Goal: Task Accomplishment & Management: Use online tool/utility

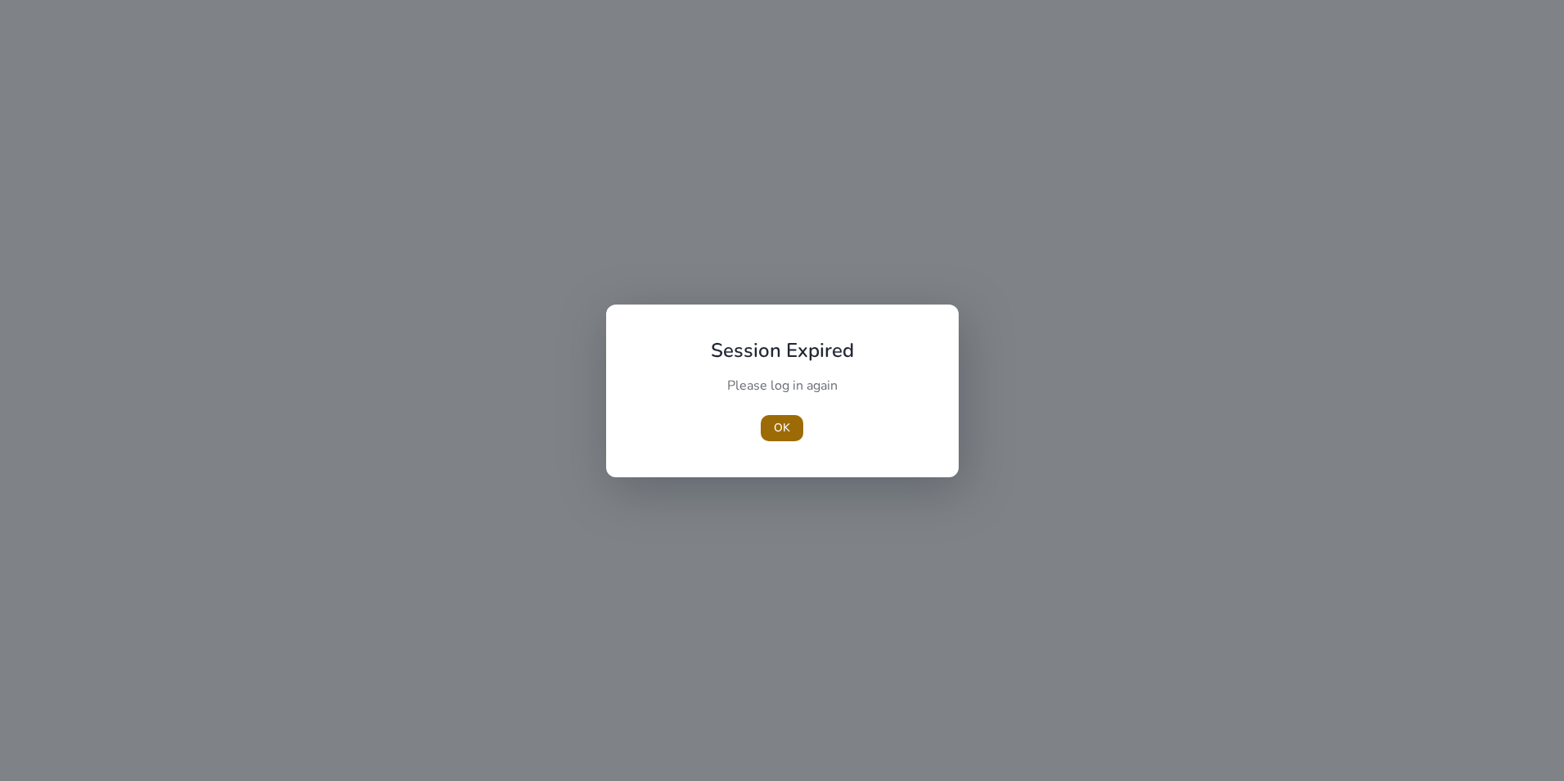
click at [775, 431] on span "OK" at bounding box center [782, 427] width 16 height 17
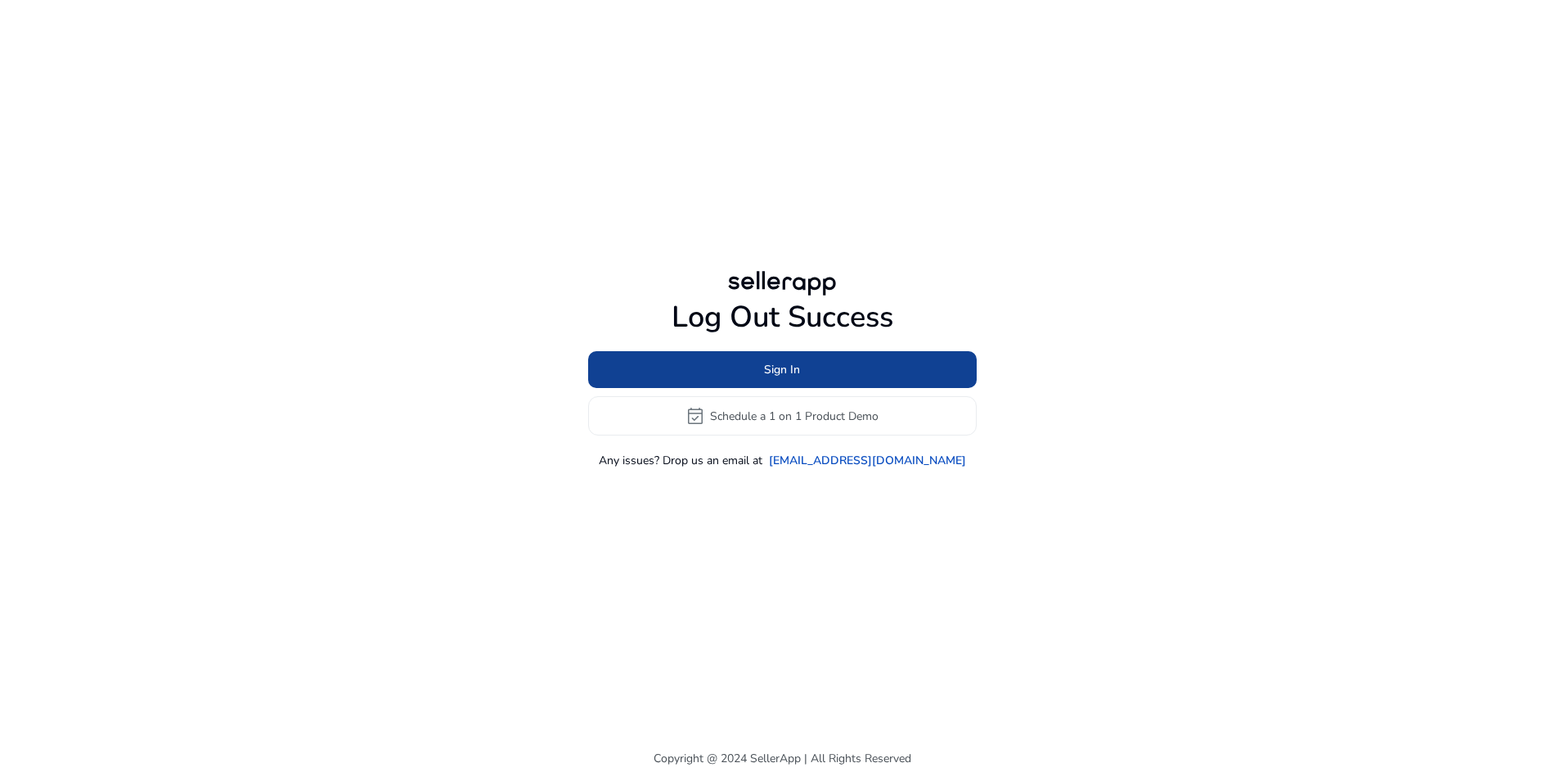
click at [778, 369] on span "Sign In" at bounding box center [782, 369] width 36 height 17
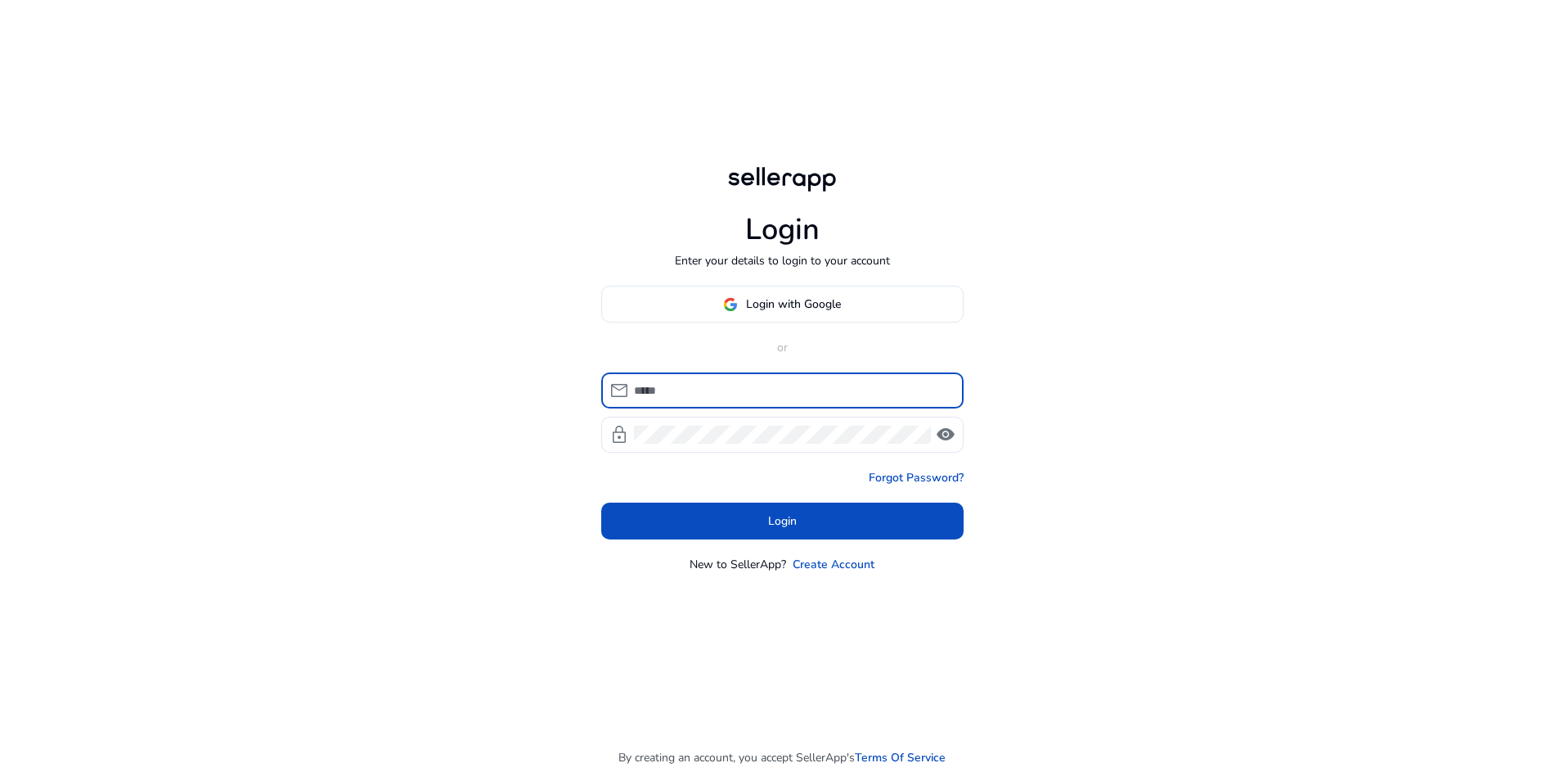
click at [760, 312] on span "Login with Google" at bounding box center [793, 303] width 95 height 17
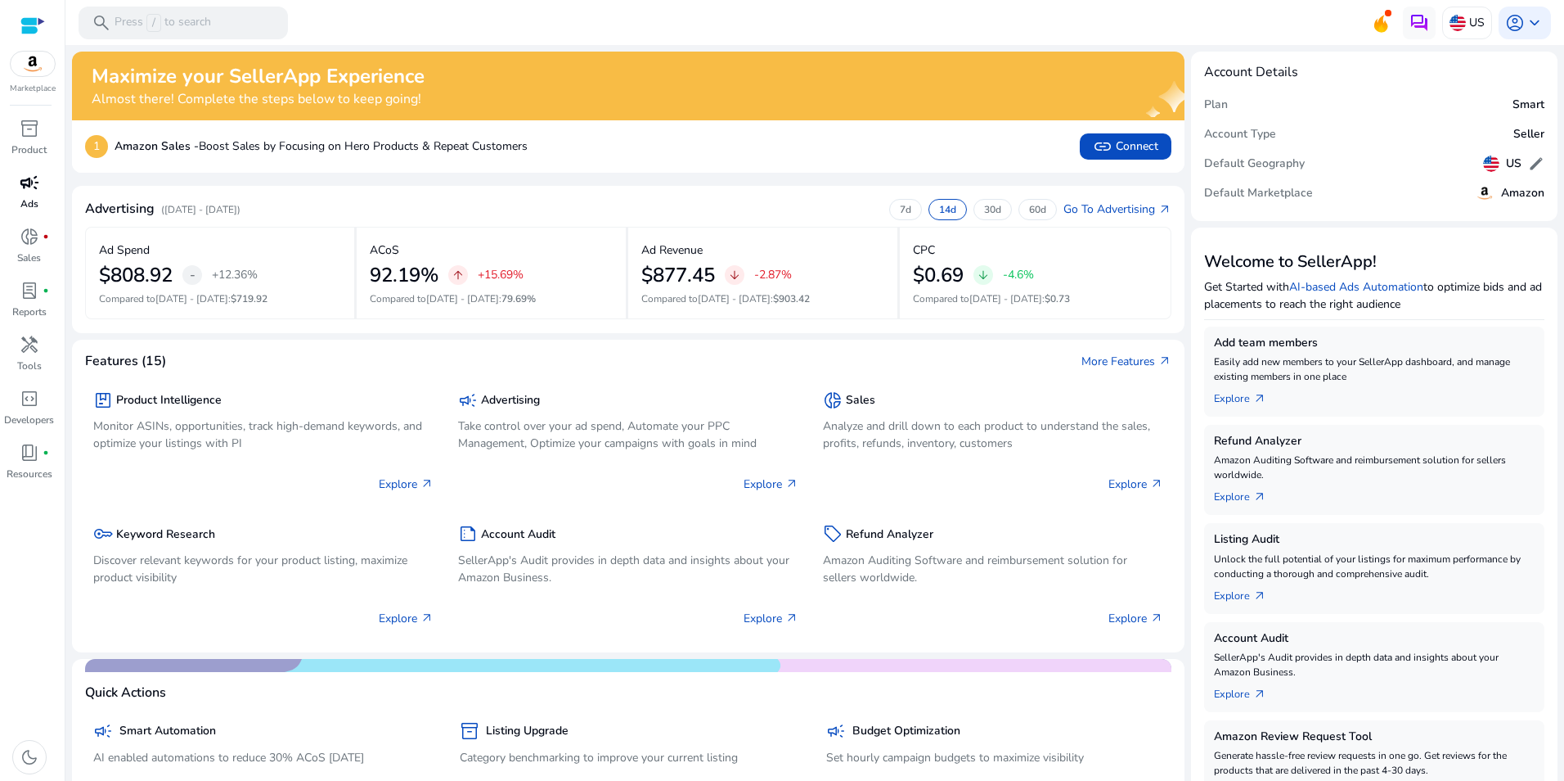
click at [29, 189] on span "campaign" at bounding box center [30, 183] width 20 height 20
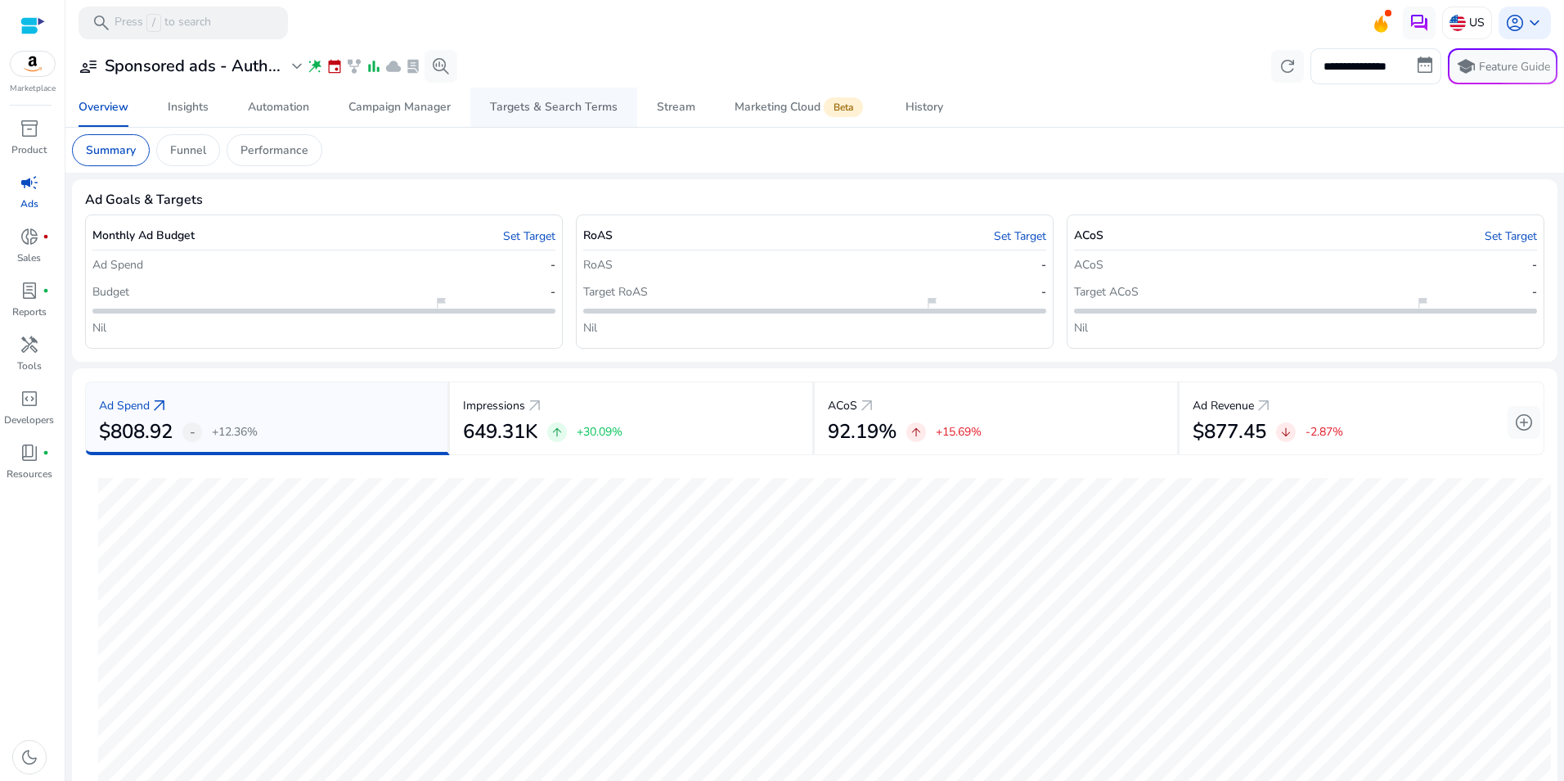
click at [519, 101] on div "Targets & Search Terms" at bounding box center [554, 106] width 128 height 11
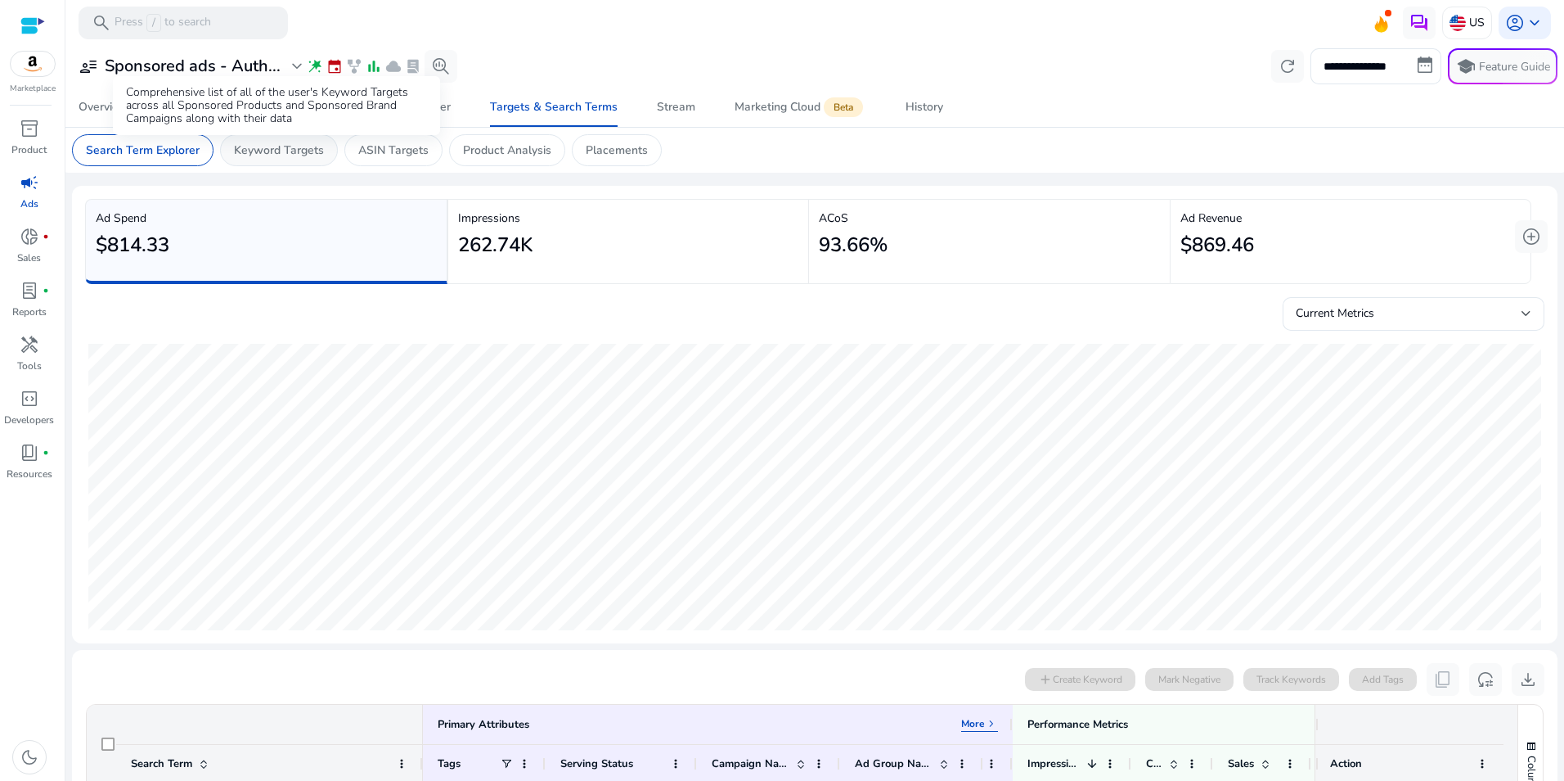
click at [274, 156] on p "Keyword Targets" at bounding box center [279, 150] width 90 height 17
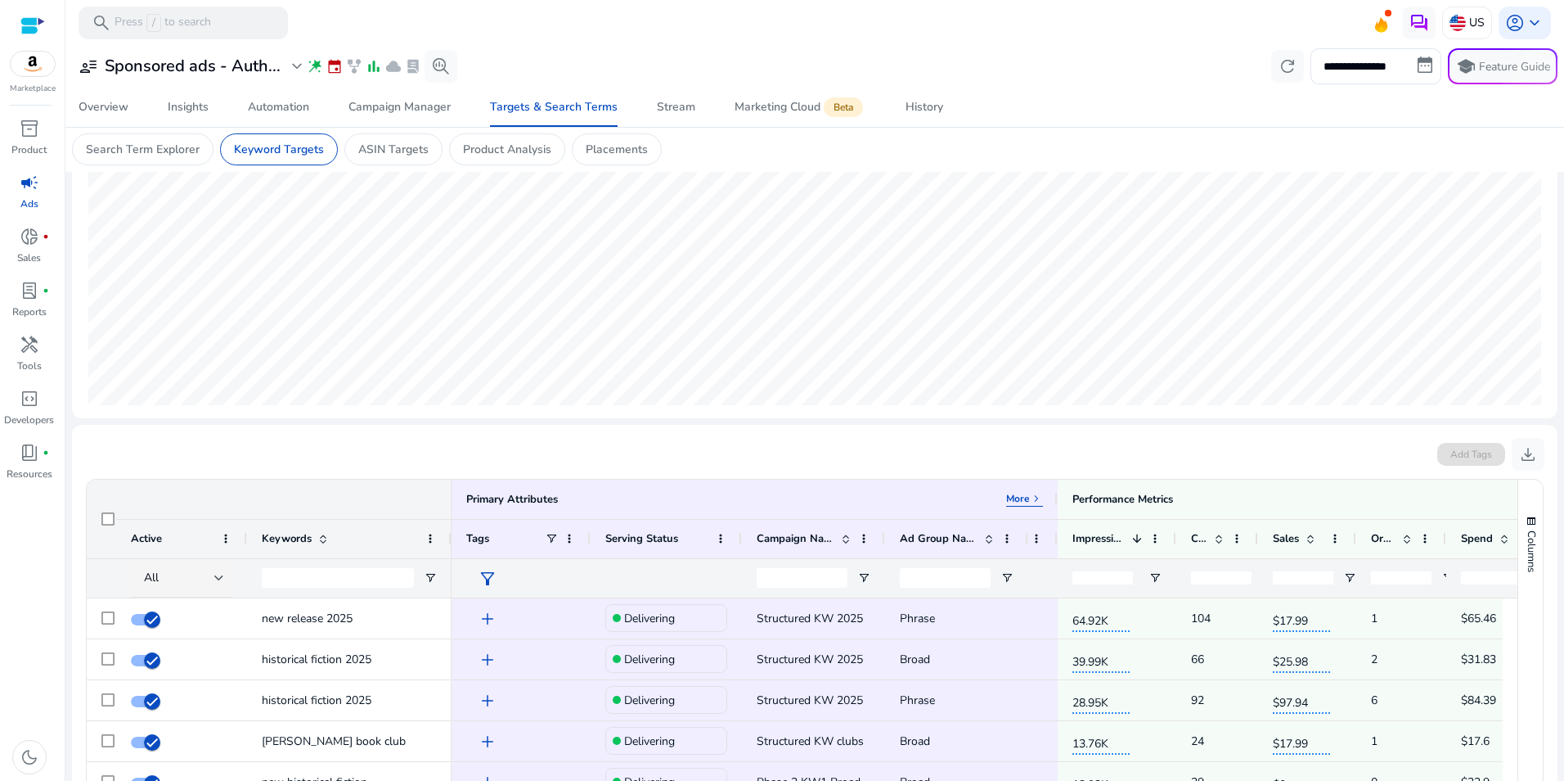
scroll to position [212, 0]
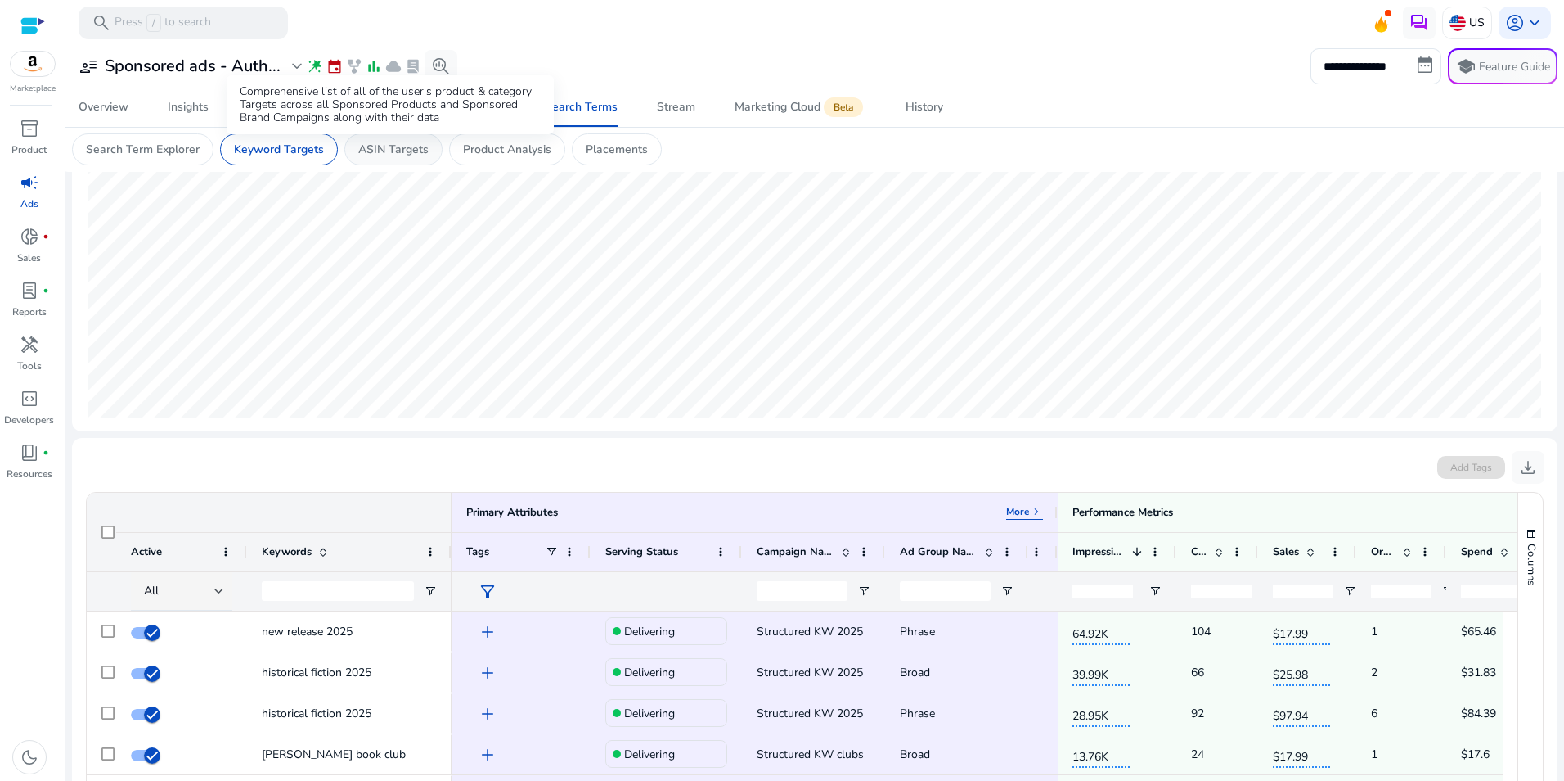
click at [399, 152] on p "ASIN Targets" at bounding box center [393, 149] width 70 height 17
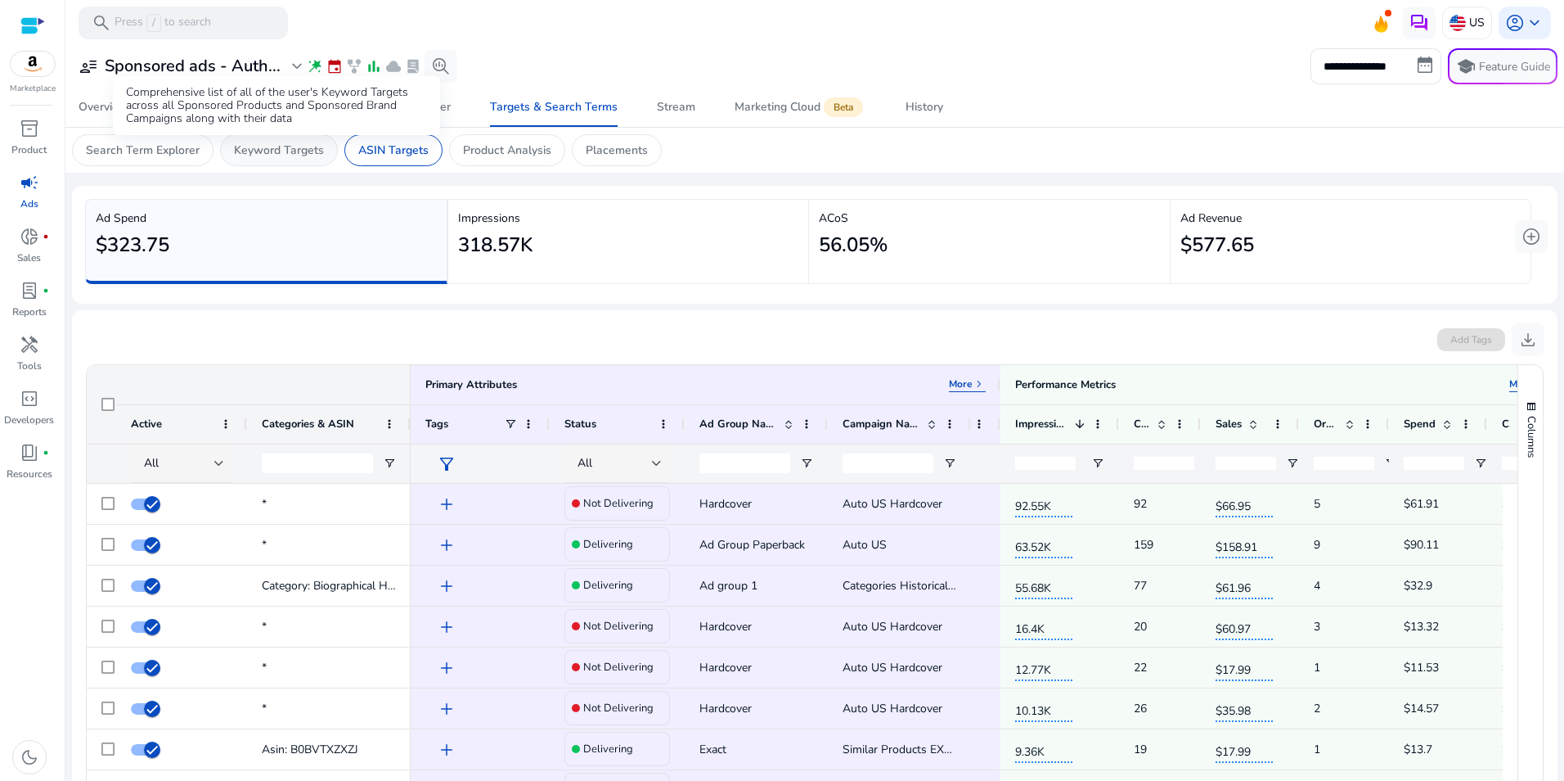
click at [286, 156] on p "Keyword Targets" at bounding box center [279, 150] width 90 height 17
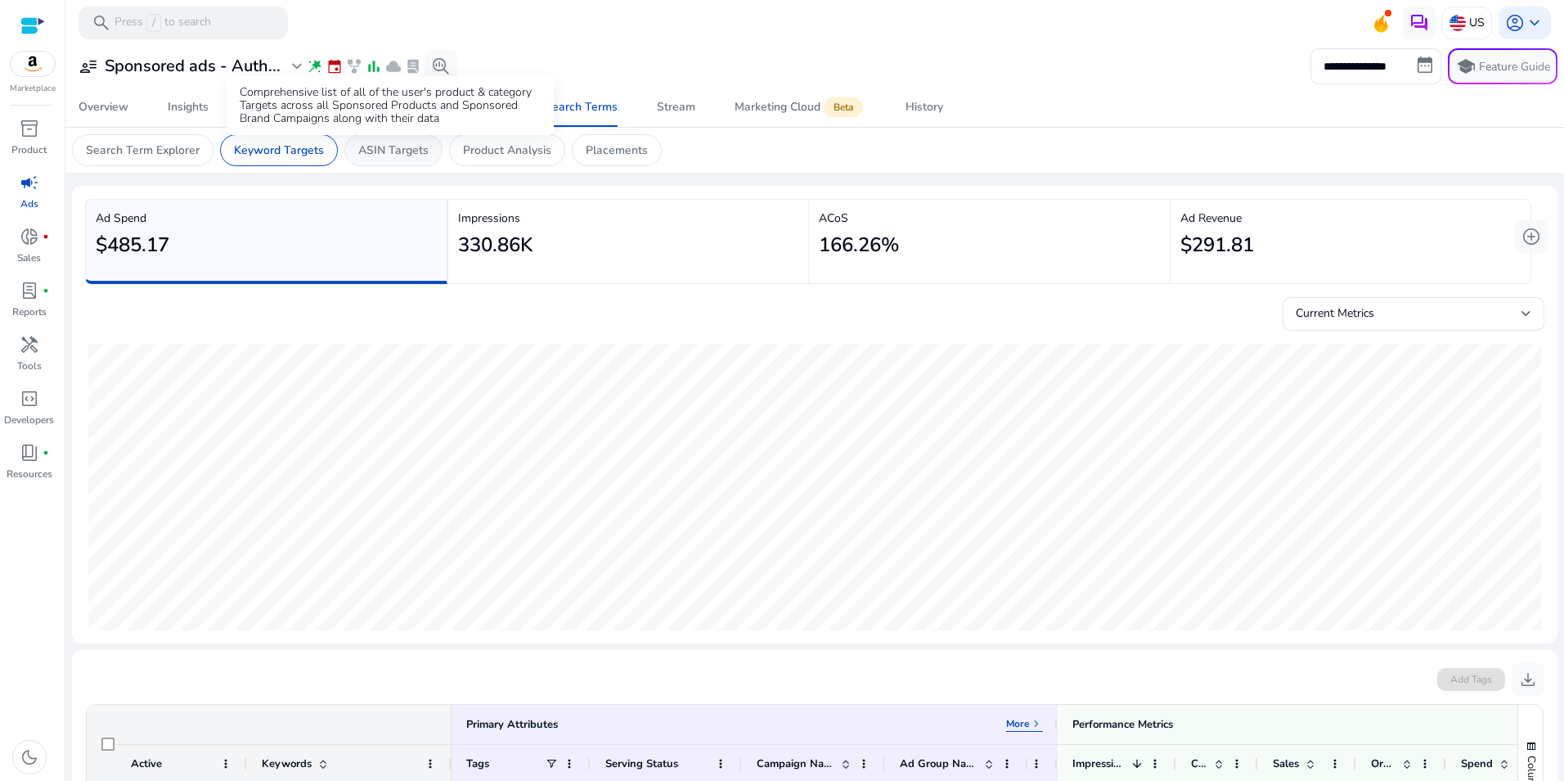
click at [365, 146] on p "ASIN Targets" at bounding box center [393, 150] width 70 height 17
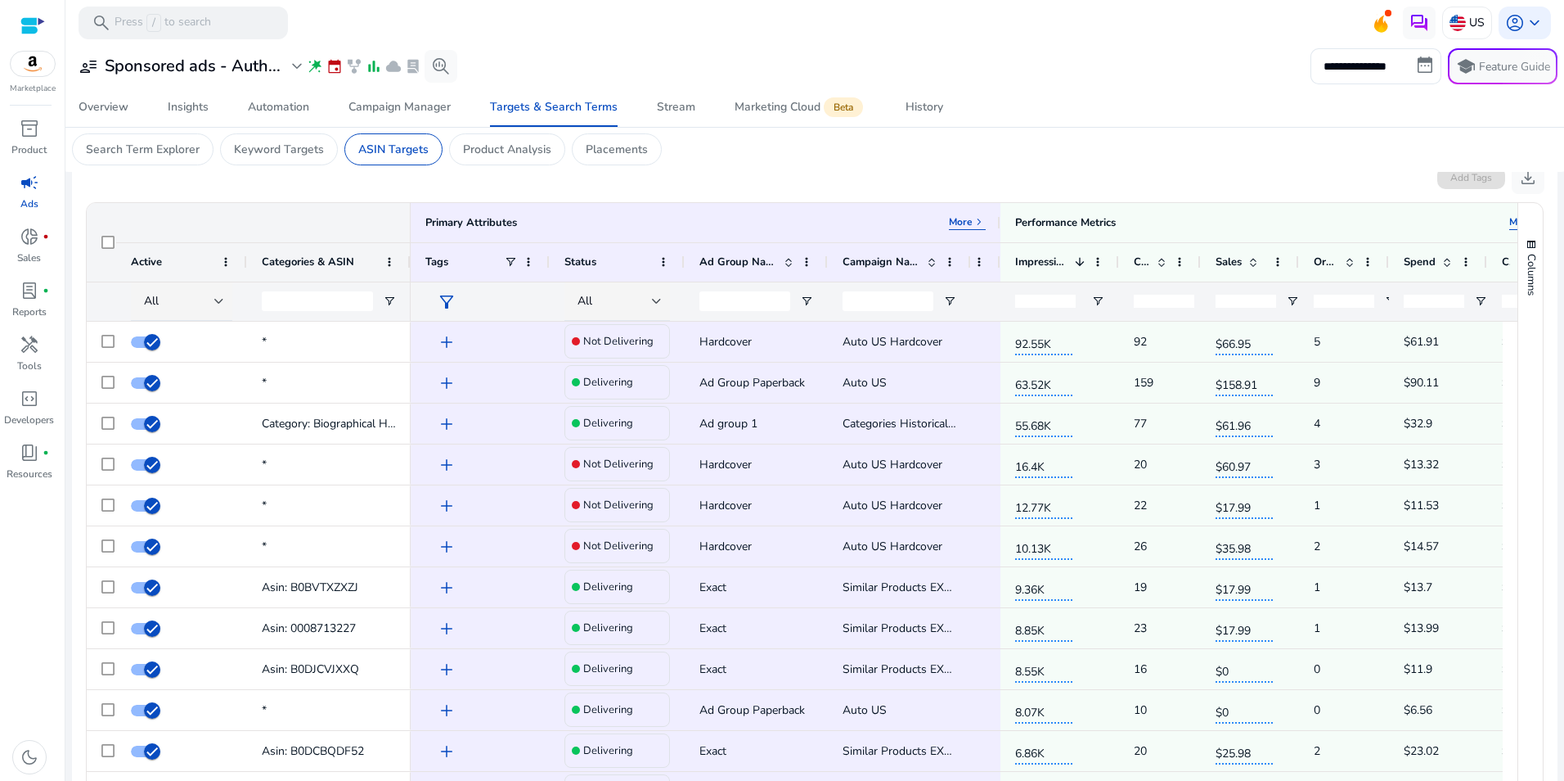
scroll to position [165, 0]
click at [1352, 257] on span at bounding box center [1349, 258] width 13 height 13
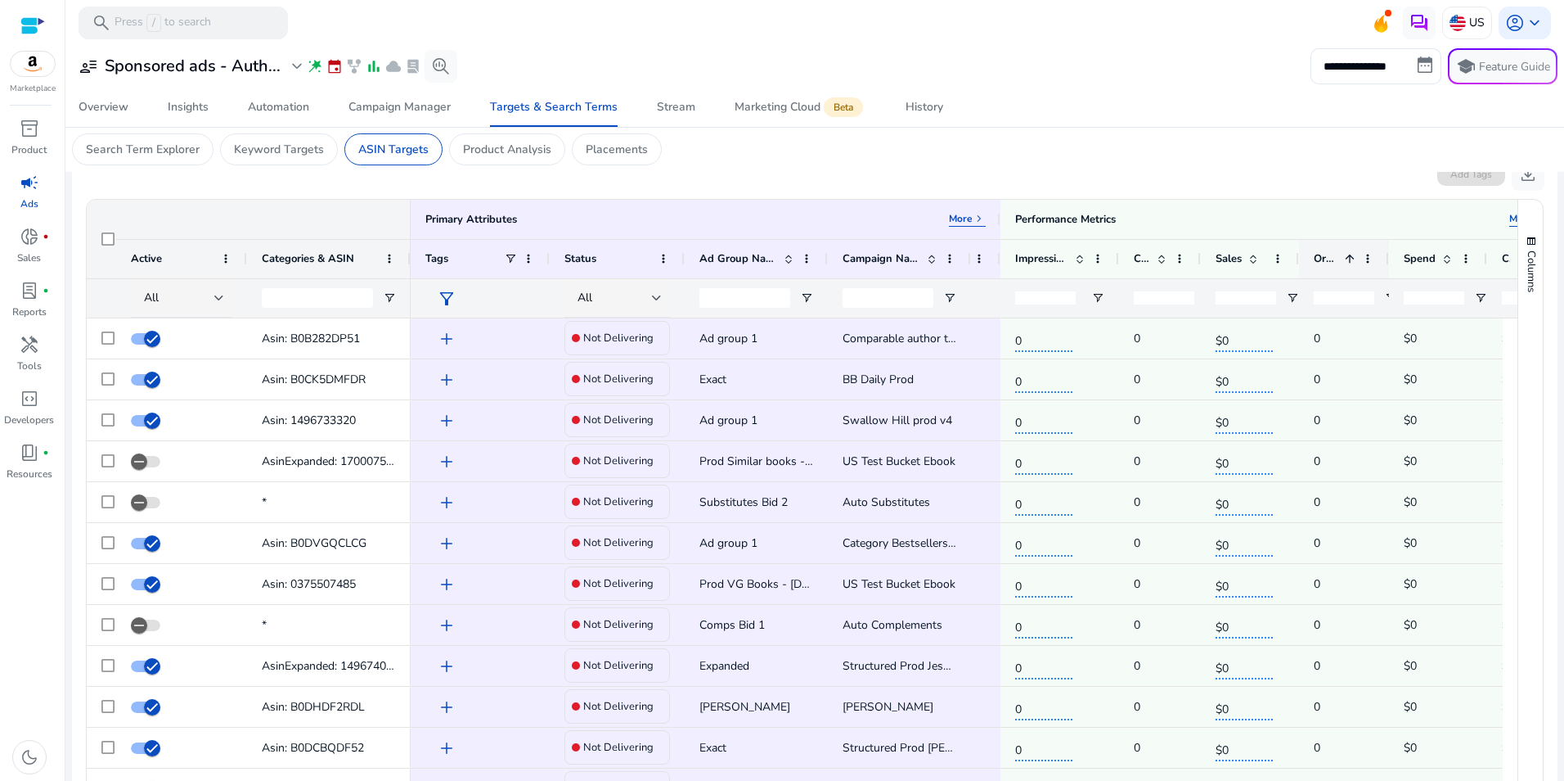
click at [1352, 257] on span at bounding box center [1349, 258] width 13 height 13
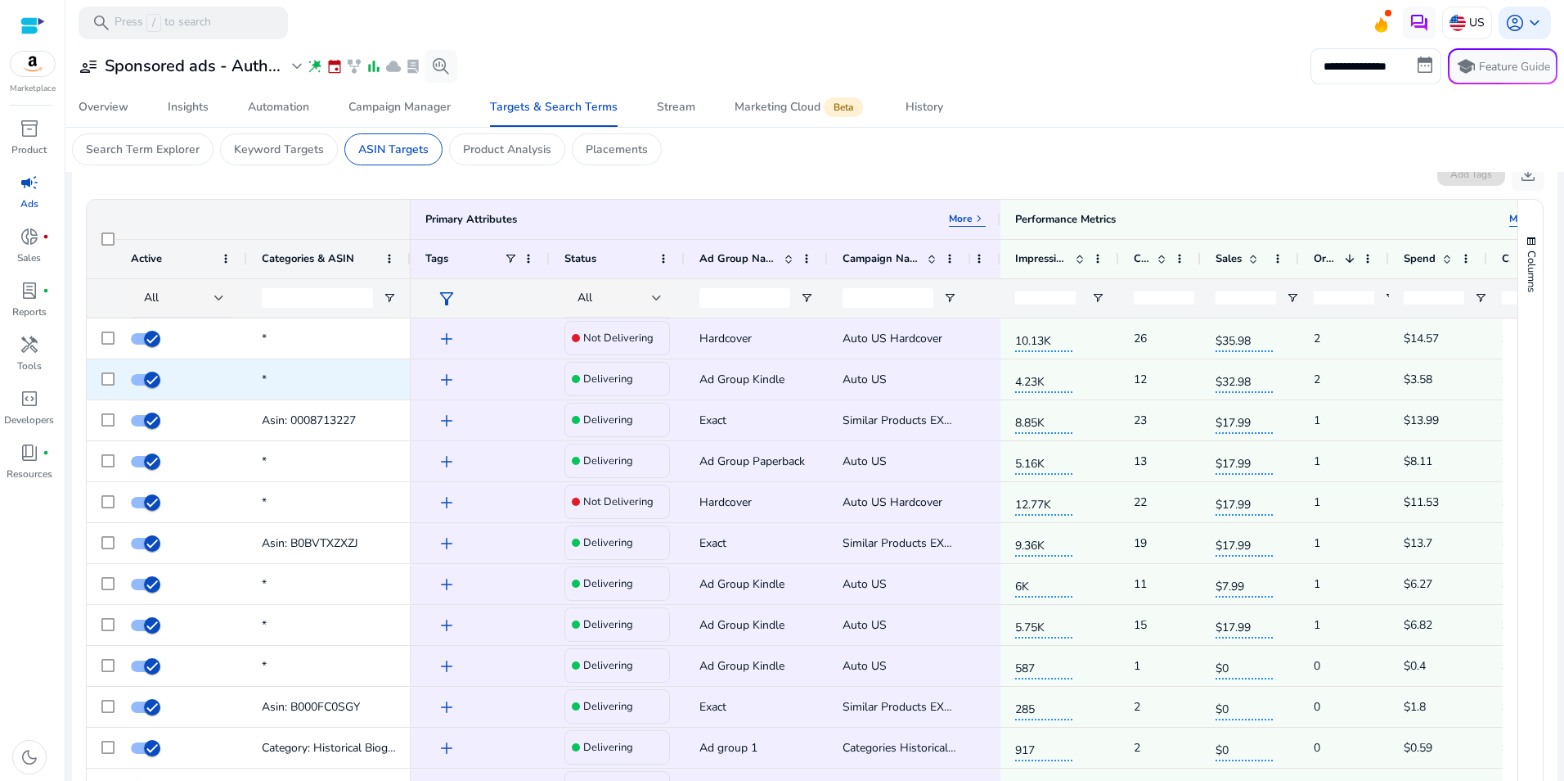
scroll to position [0, 0]
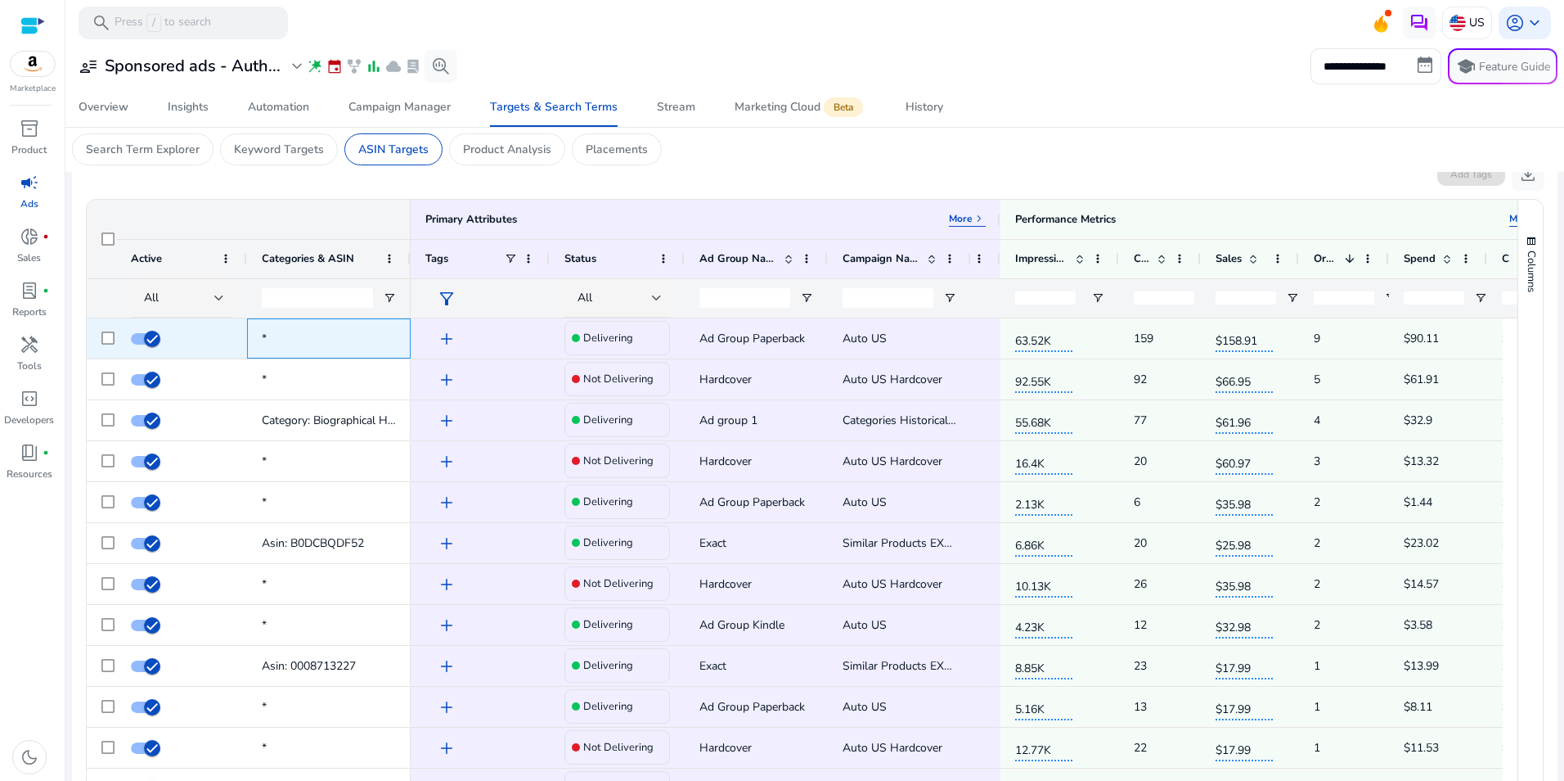
click at [275, 336] on span "*" at bounding box center [329, 339] width 134 height 34
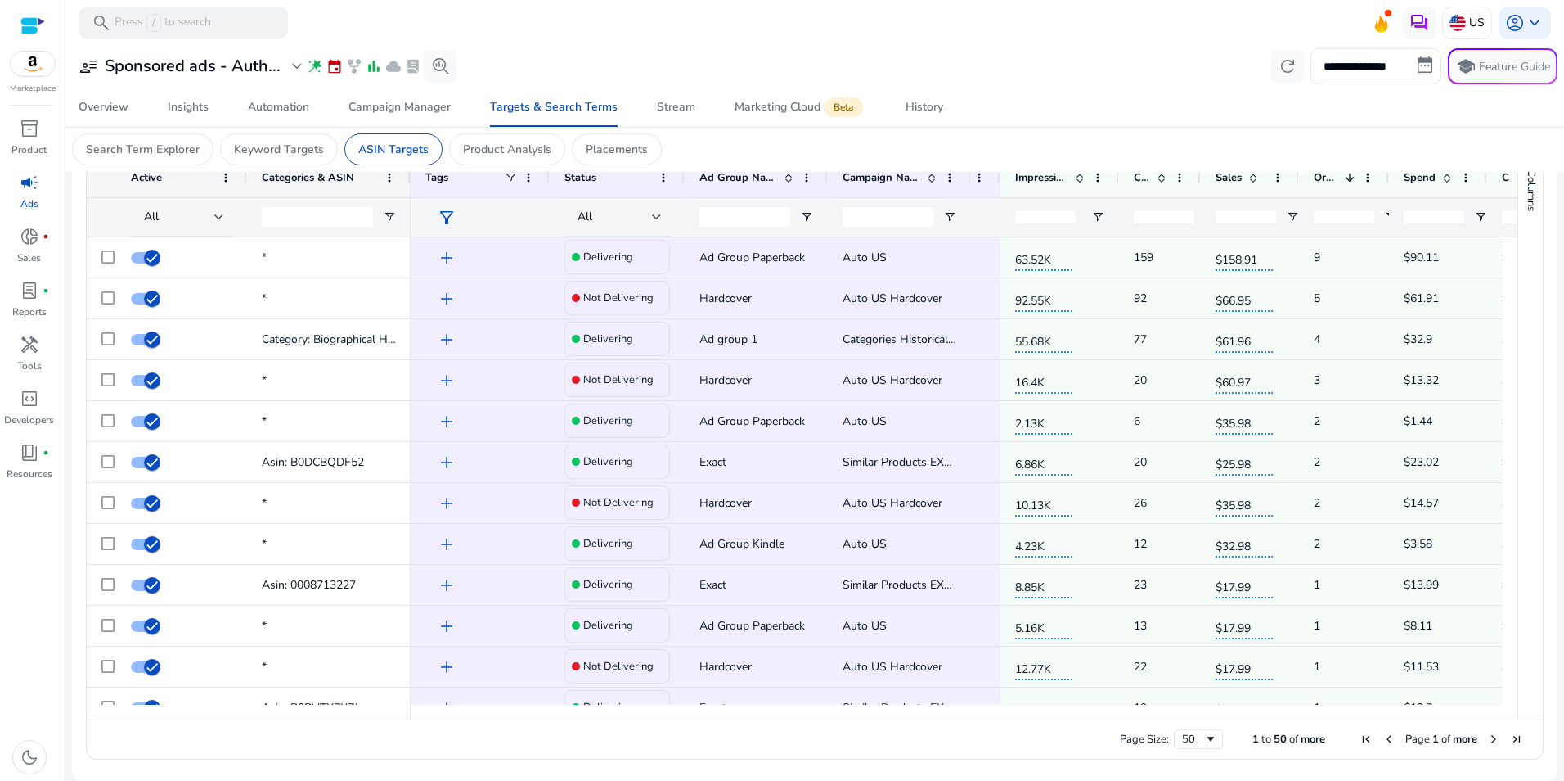
drag, startPoint x: 1167, startPoint y: 709, endPoint x: 1203, endPoint y: 709, distance: 35.2
click at [1203, 709] on div at bounding box center [1127, 711] width 1433 height 15
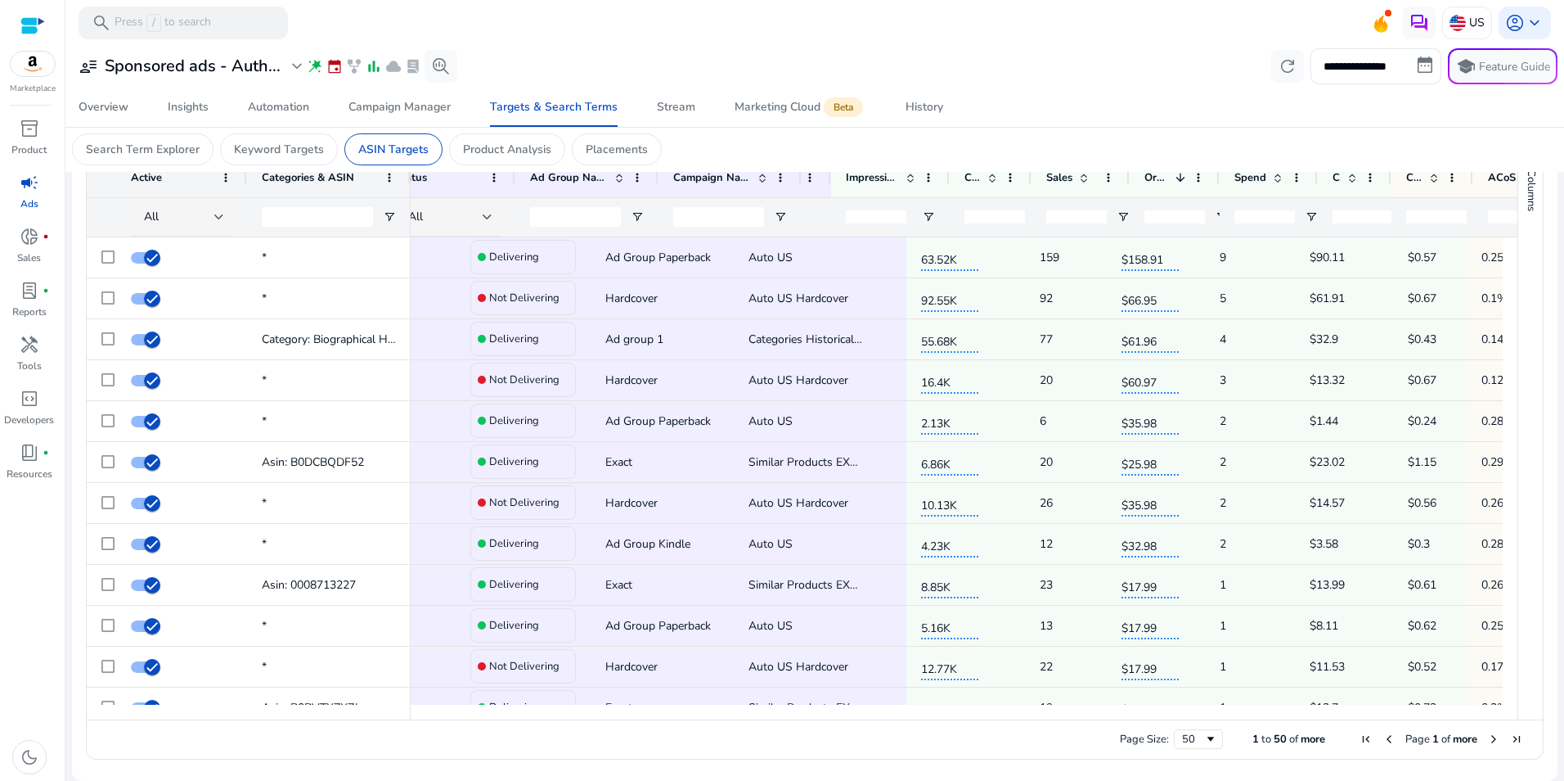
scroll to position [0, 0]
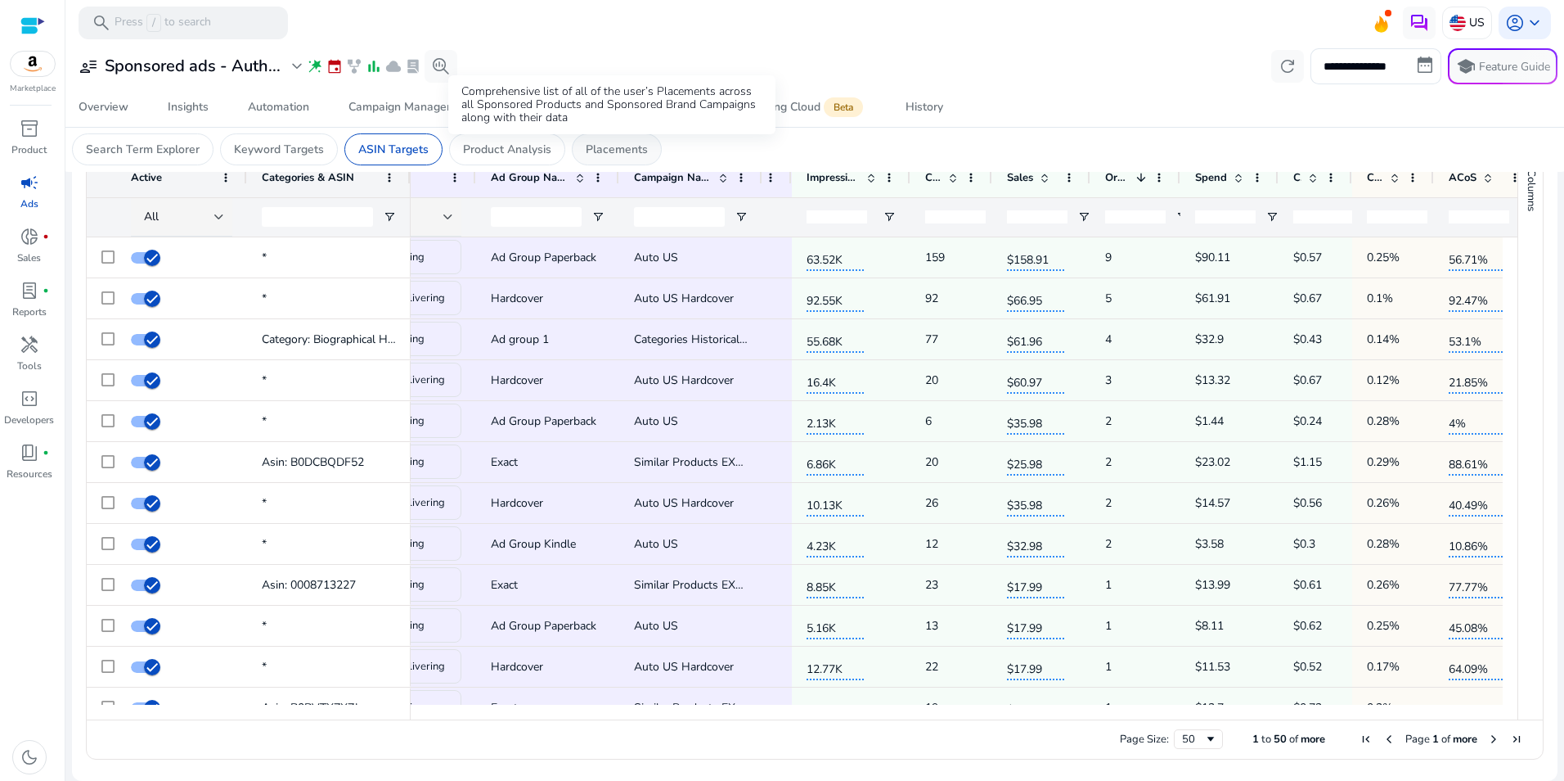
click at [618, 149] on p "Placements" at bounding box center [617, 149] width 62 height 17
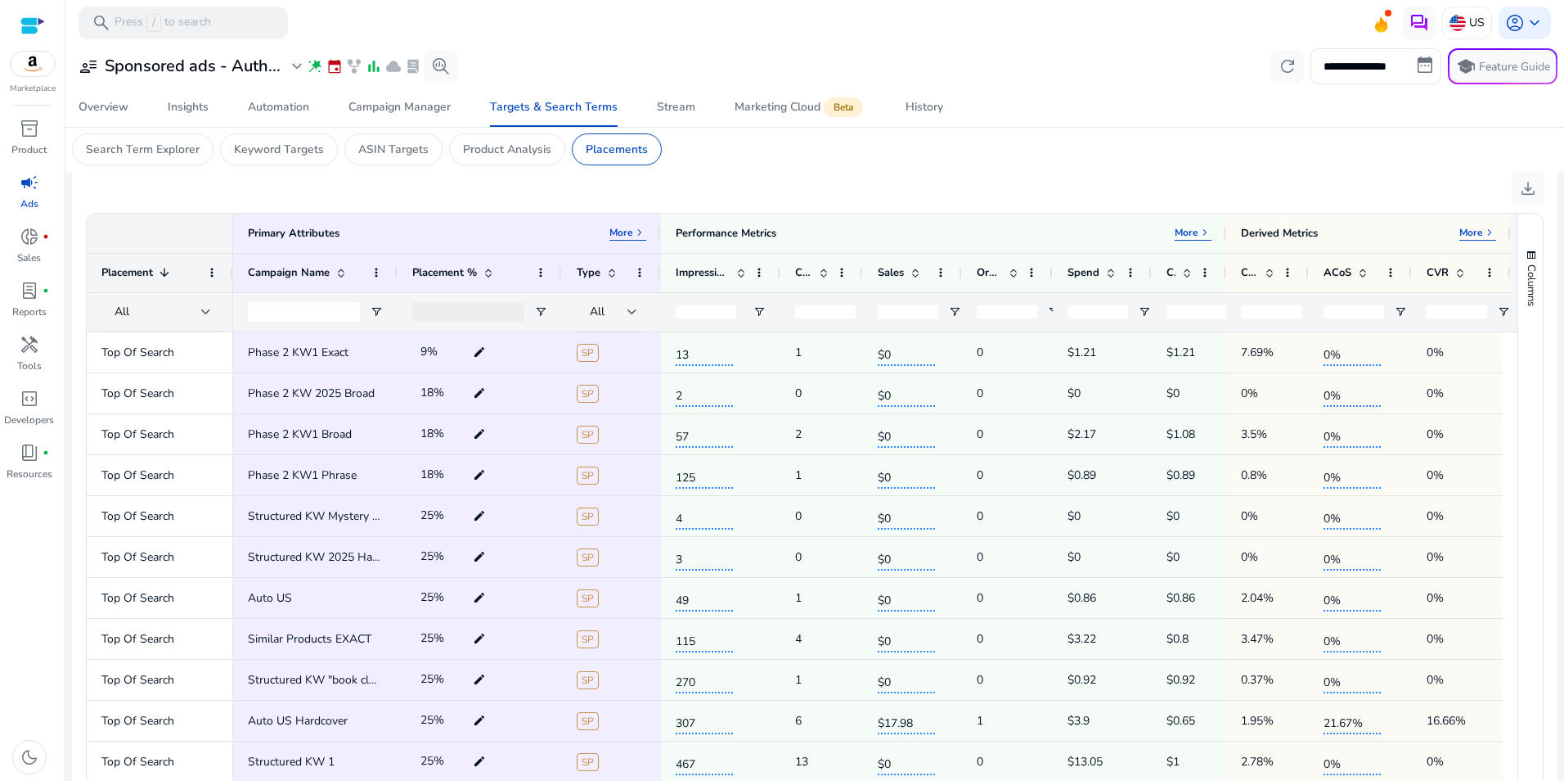
drag, startPoint x: 1511, startPoint y: 404, endPoint x: 1509, endPoint y: 416, distance: 12.4
click at [1509, 416] on div "Placement 1 All Primary Attributes More keyboard_arrow_right Performance Metric…" at bounding box center [815, 514] width 1456 height 601
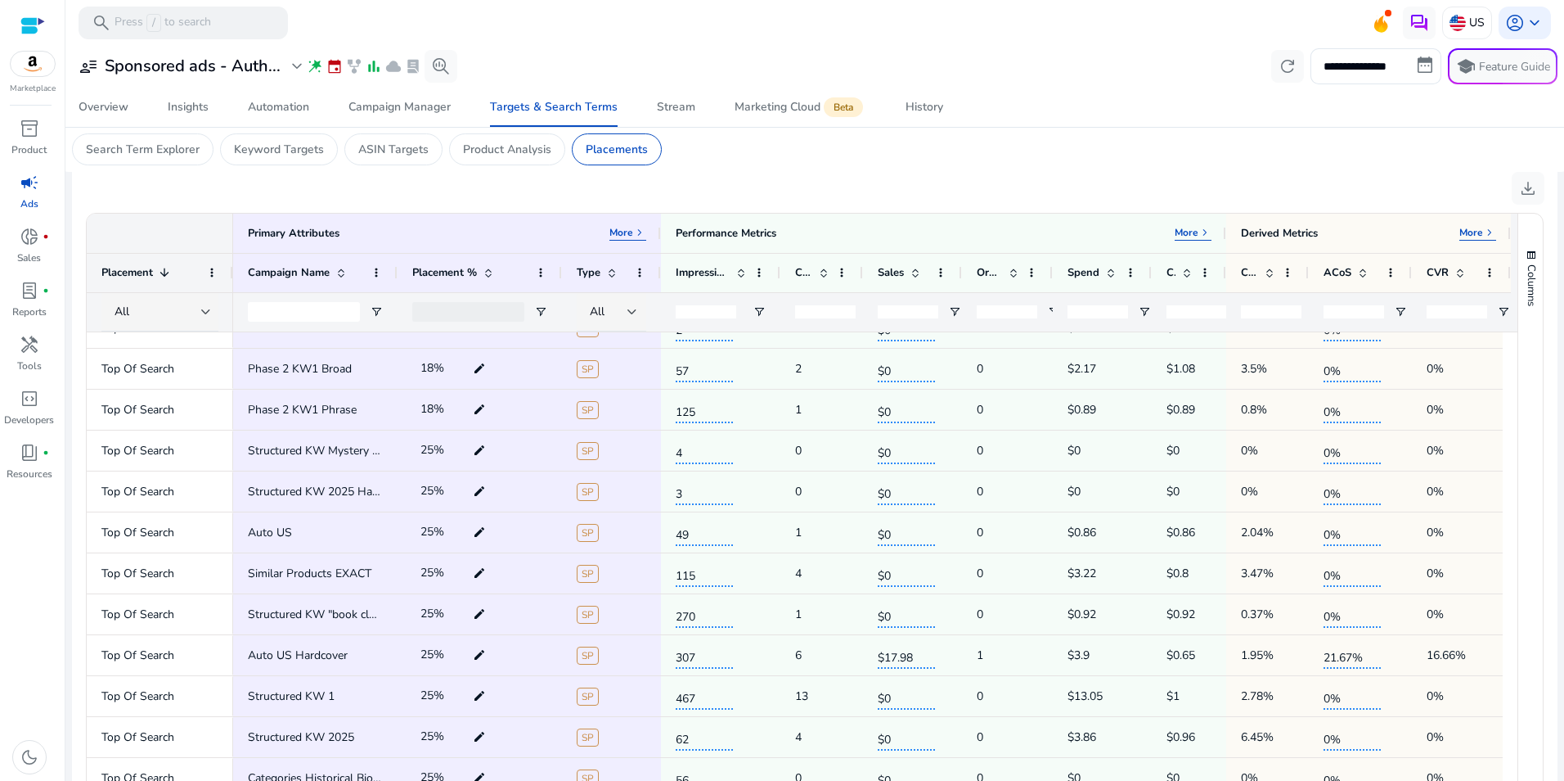
scroll to position [86, 0]
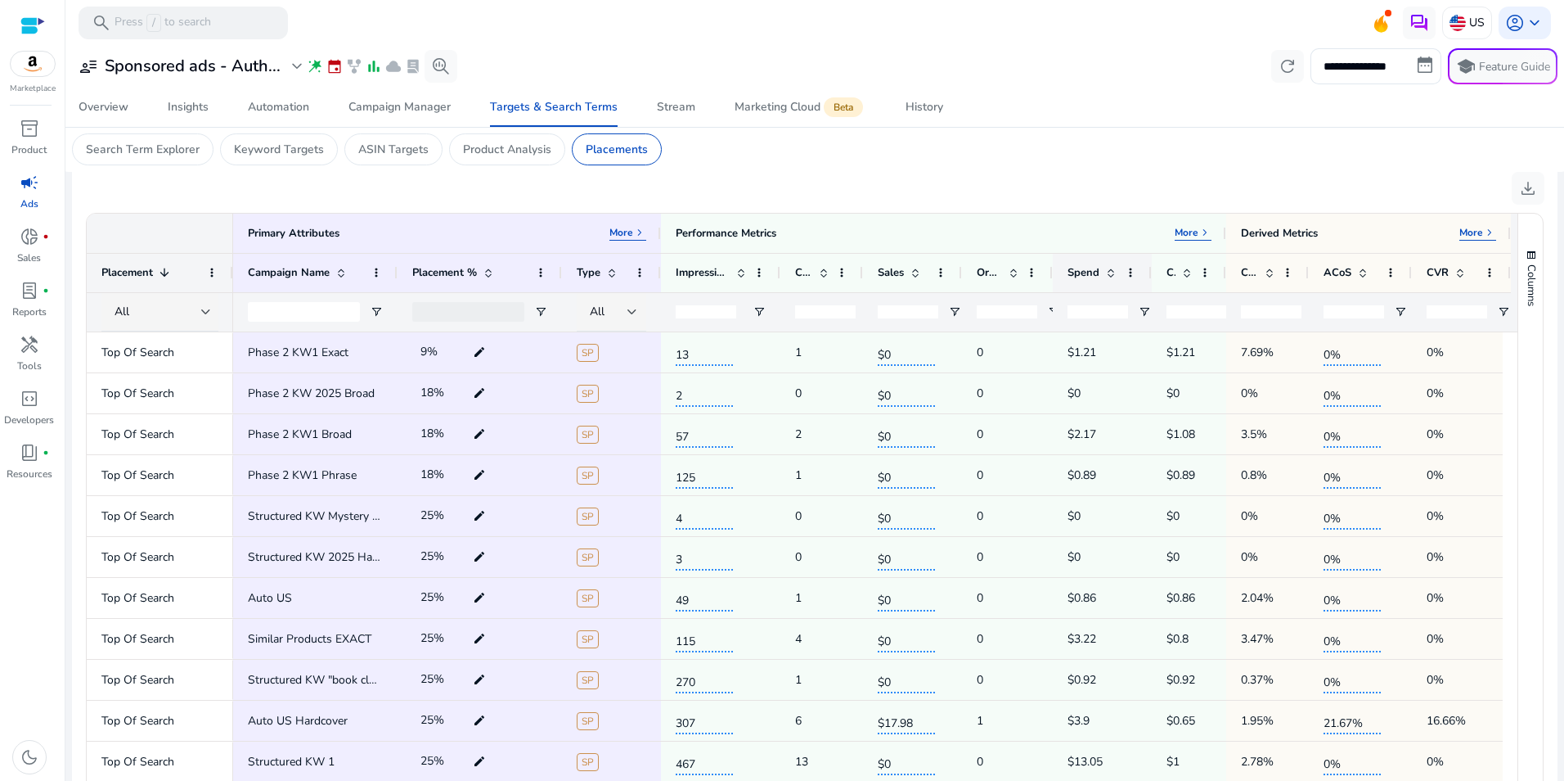
click at [1109, 274] on span at bounding box center [1110, 272] width 13 height 13
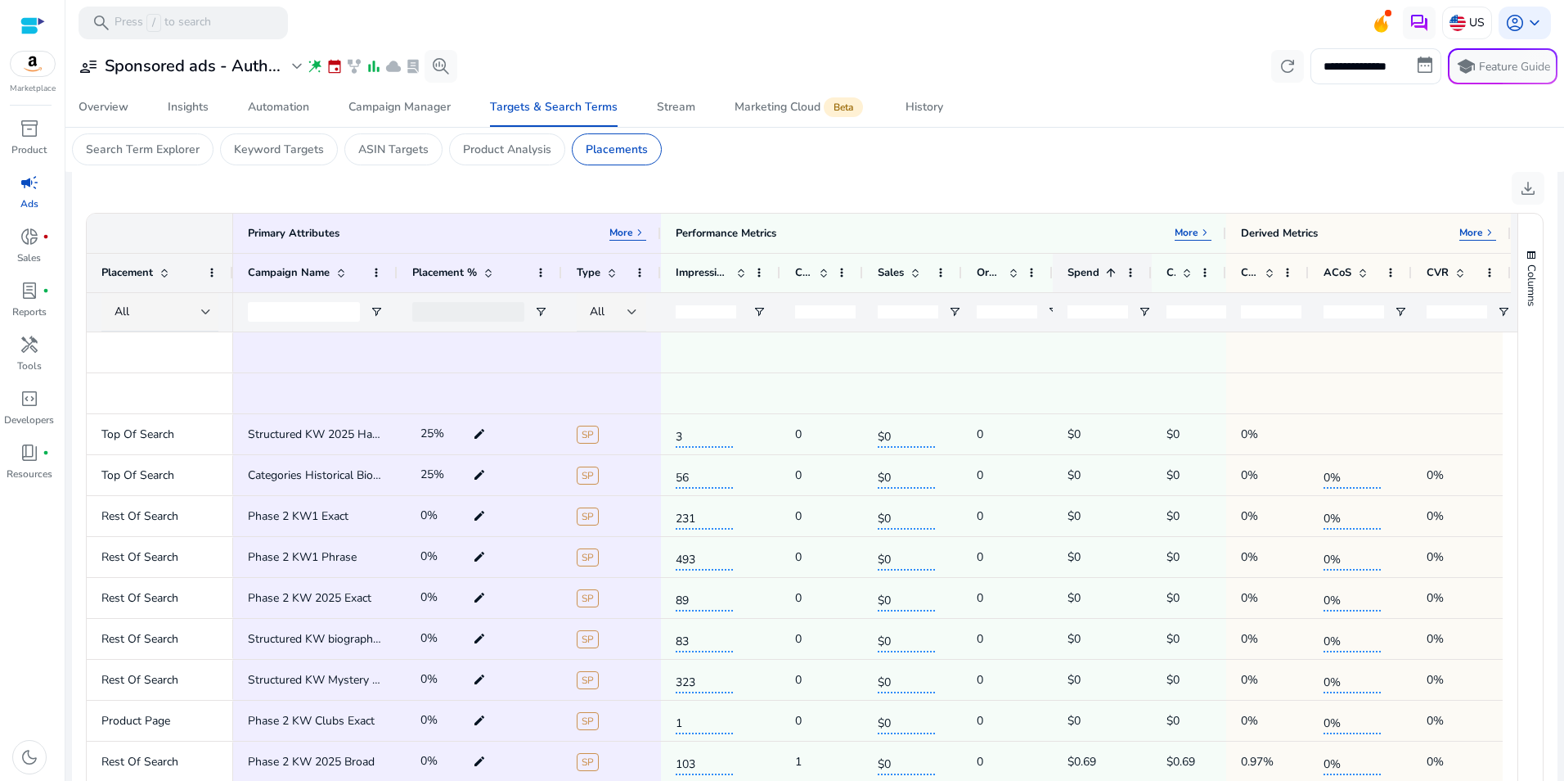
click at [1109, 274] on span at bounding box center [1110, 272] width 13 height 13
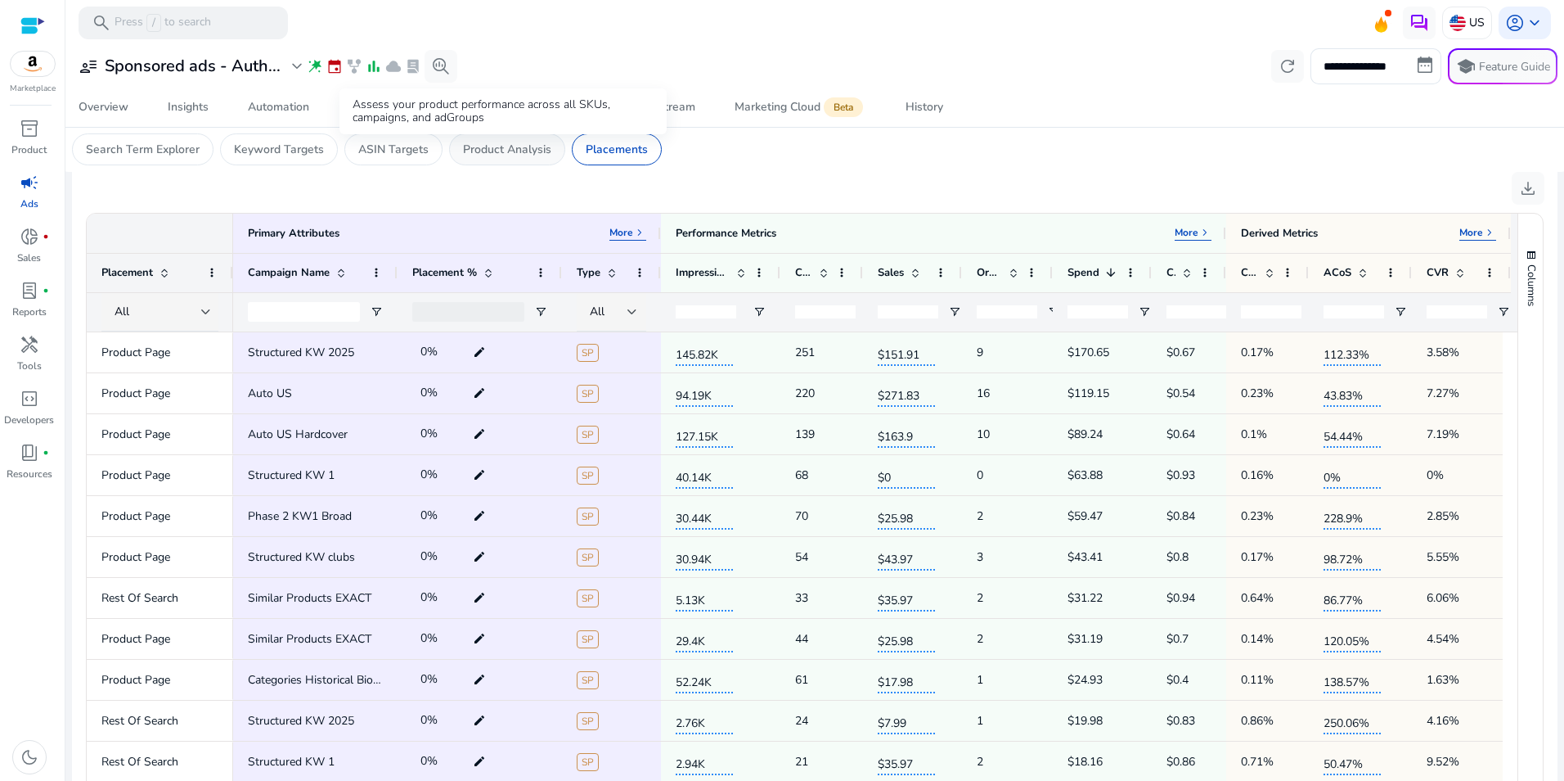
click at [520, 155] on p "Product Analysis" at bounding box center [507, 149] width 88 height 17
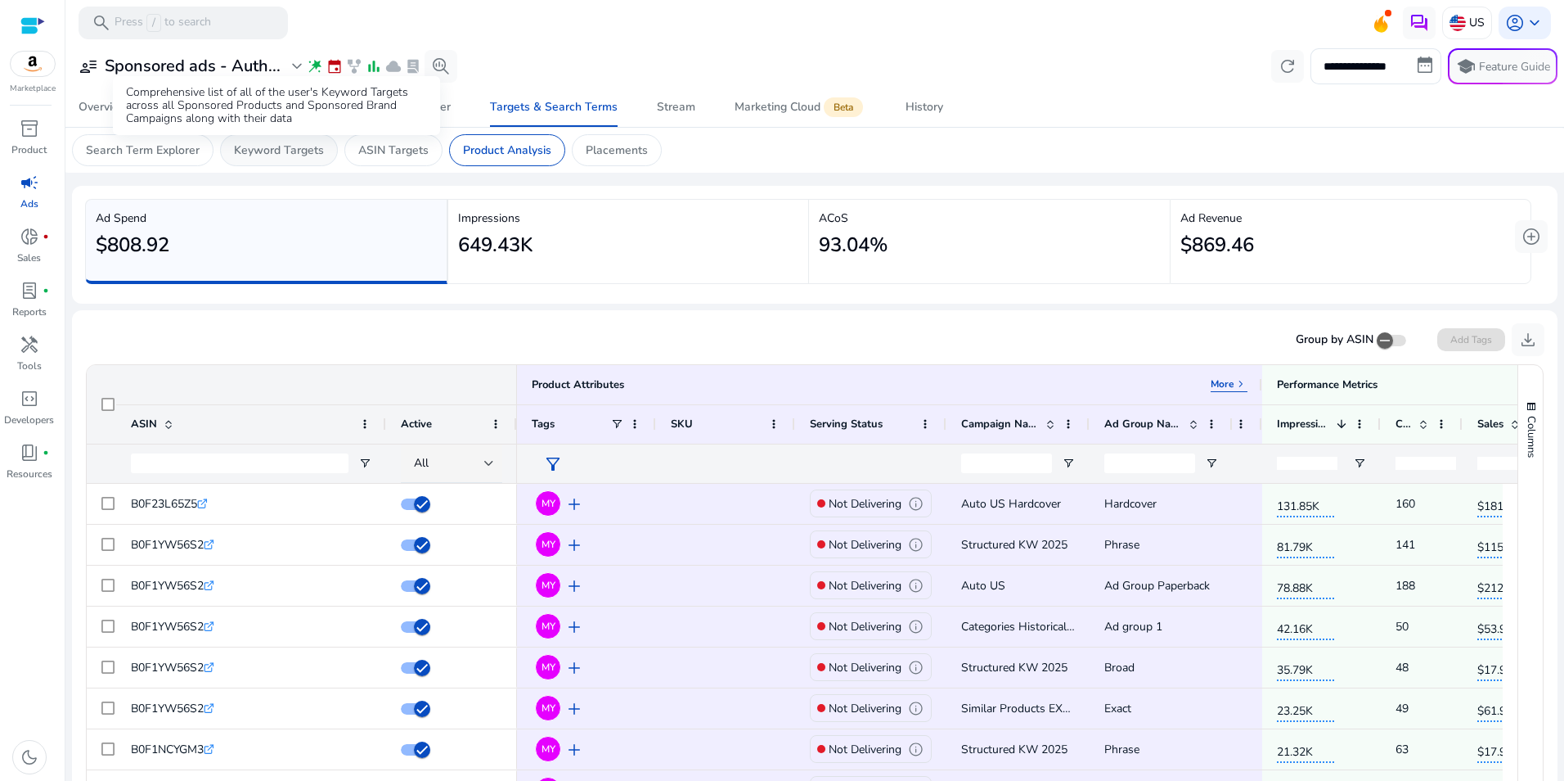
click at [274, 152] on p "Keyword Targets" at bounding box center [279, 150] width 90 height 17
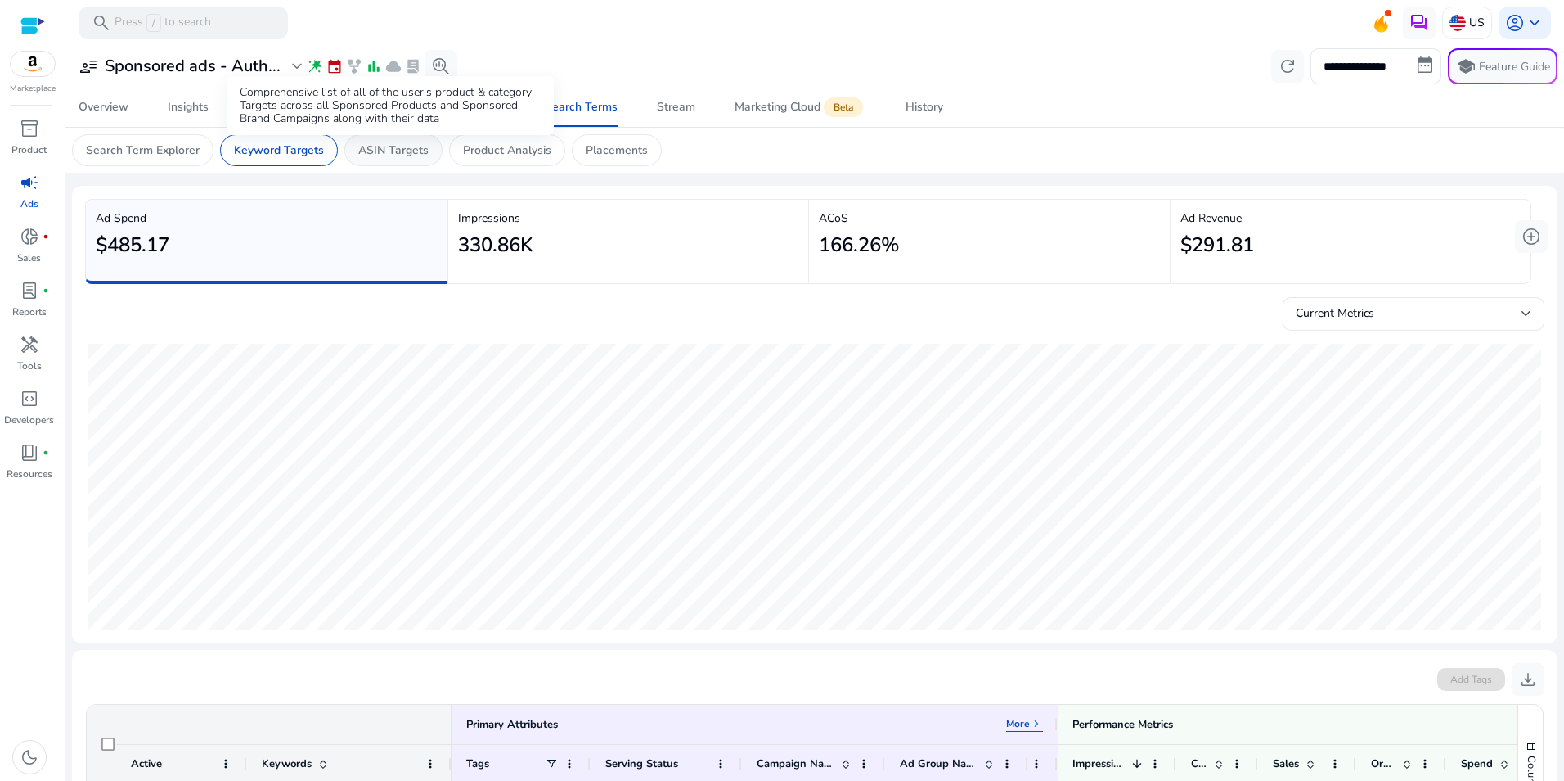
click at [380, 154] on p "ASIN Targets" at bounding box center [393, 150] width 70 height 17
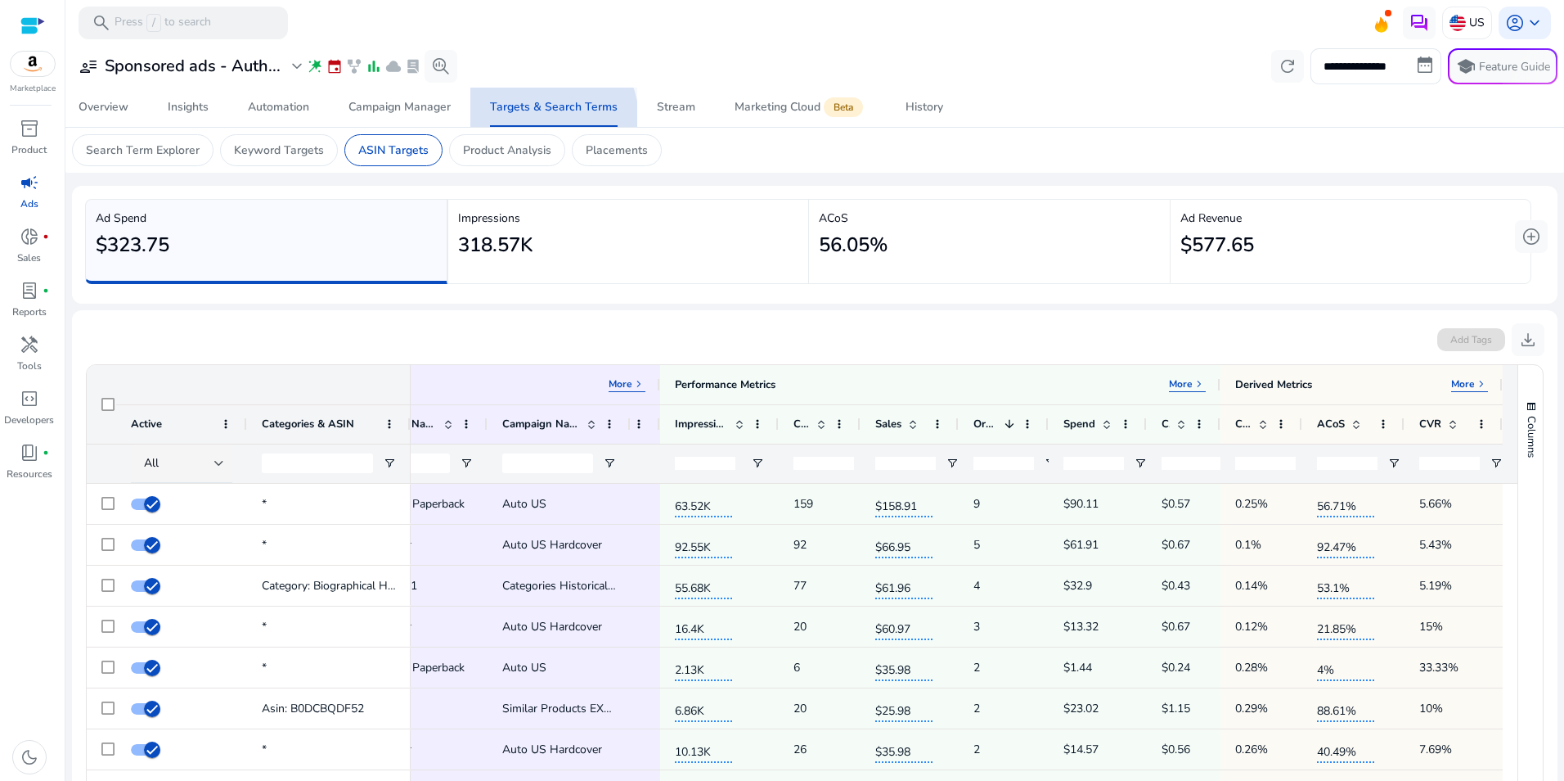
click at [541, 119] on span "Targets & Search Terms" at bounding box center [554, 107] width 128 height 39
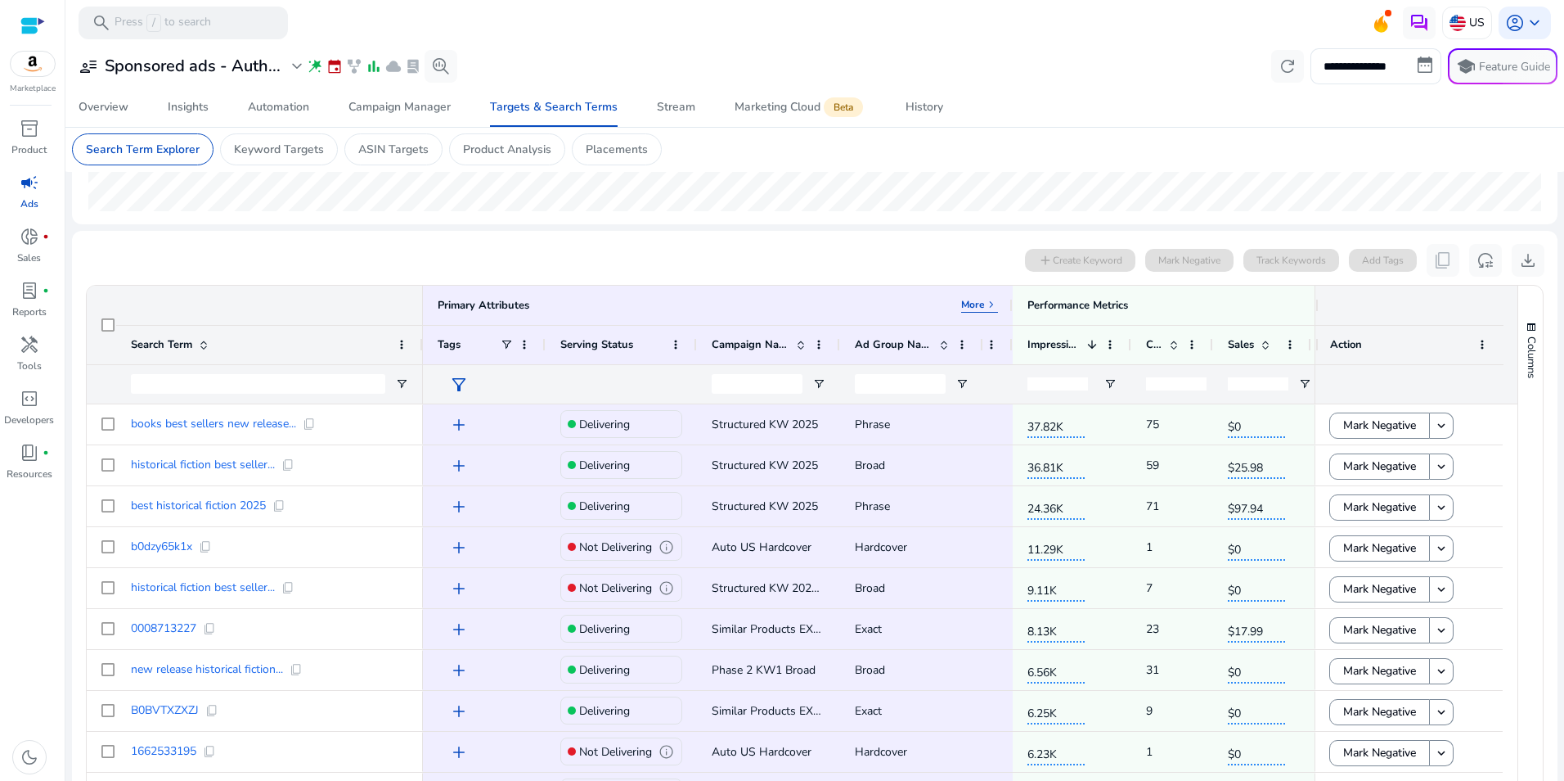
scroll to position [413, 0]
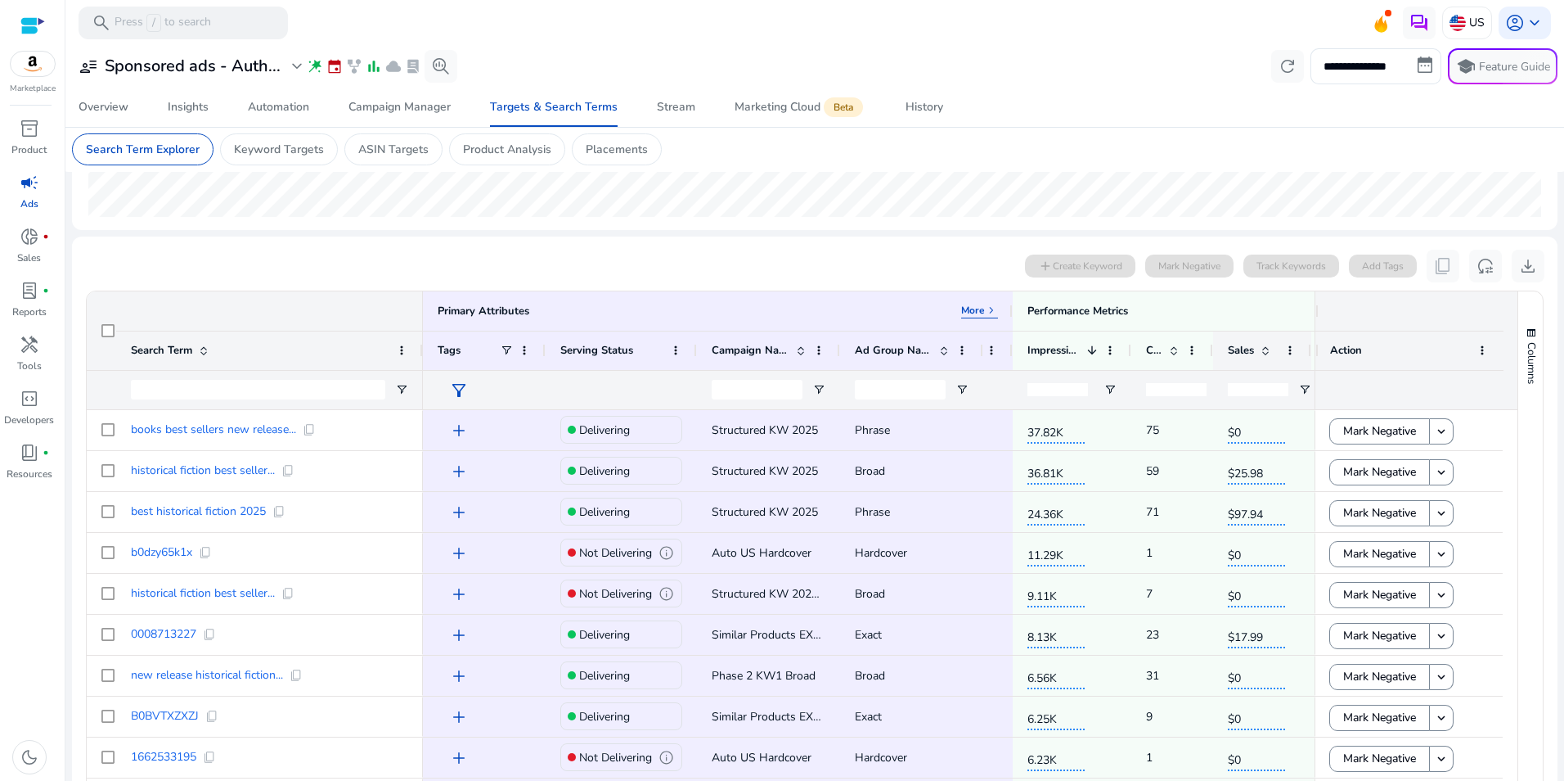
click at [1268, 349] on span at bounding box center [1265, 350] width 13 height 13
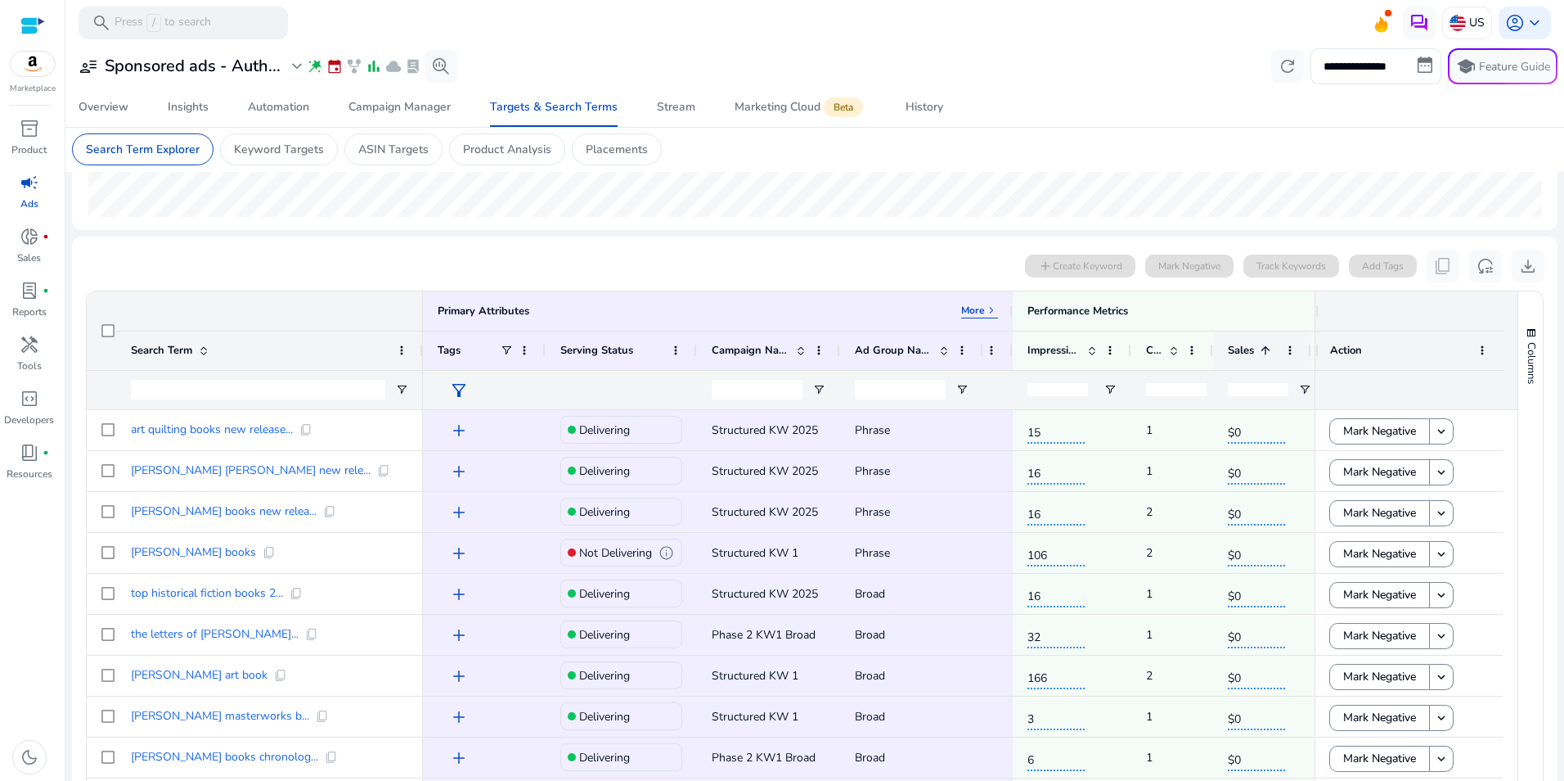
click at [1268, 349] on span at bounding box center [1265, 350] width 13 height 13
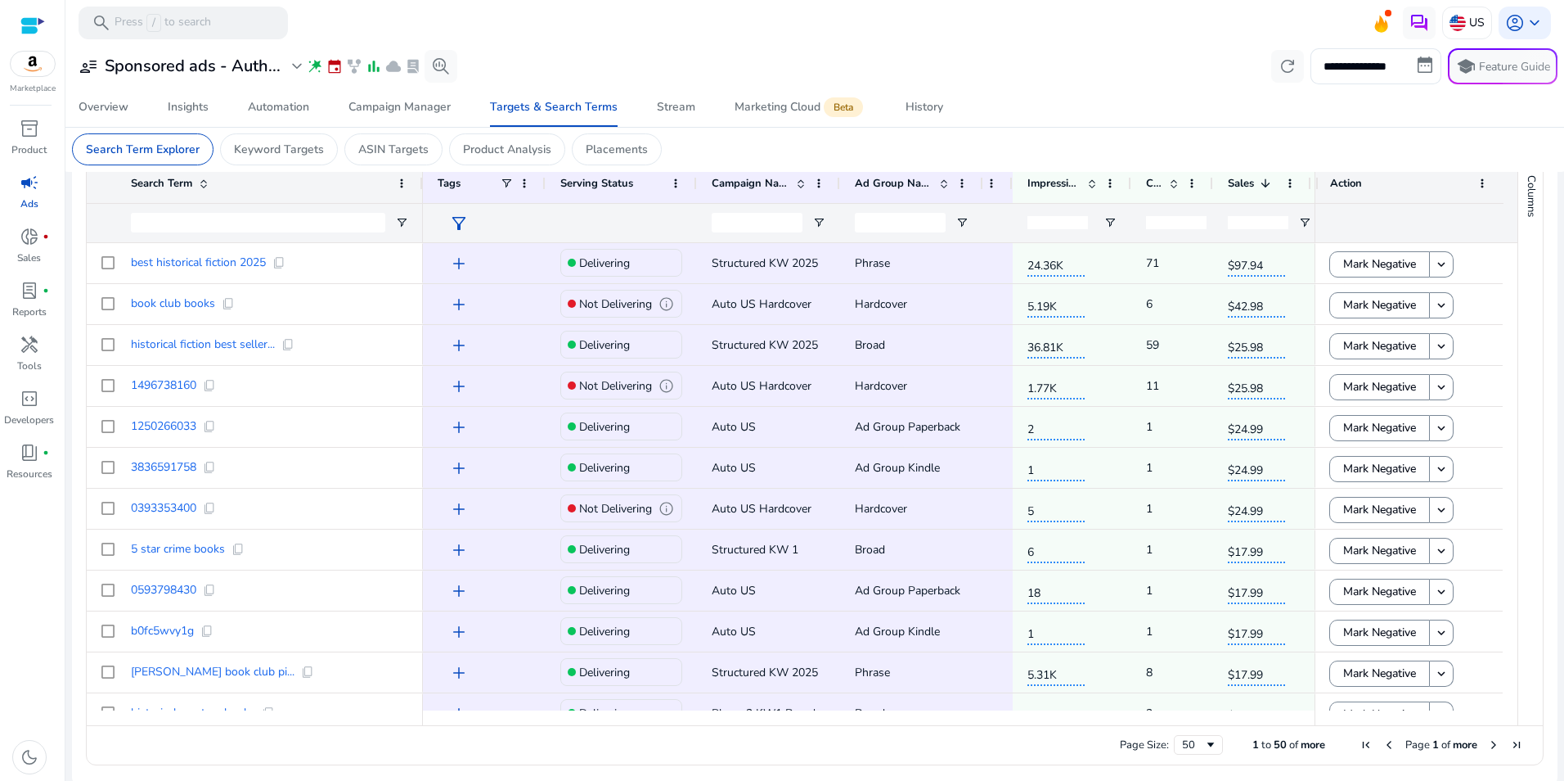
scroll to position [586, 0]
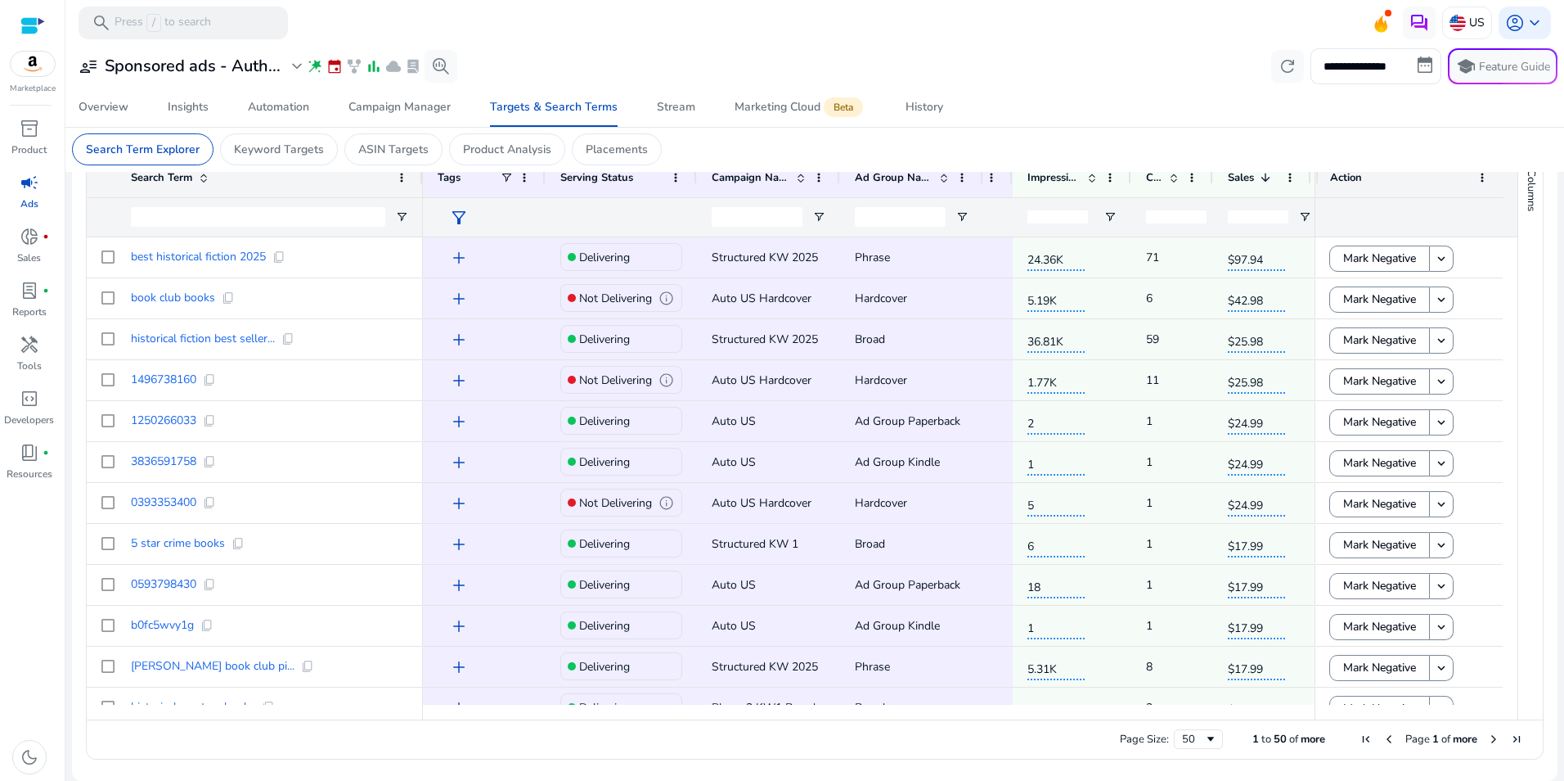
drag, startPoint x: 854, startPoint y: 710, endPoint x: 887, endPoint y: 713, distance: 32.9
click at [887, 713] on div at bounding box center [869, 711] width 892 height 15
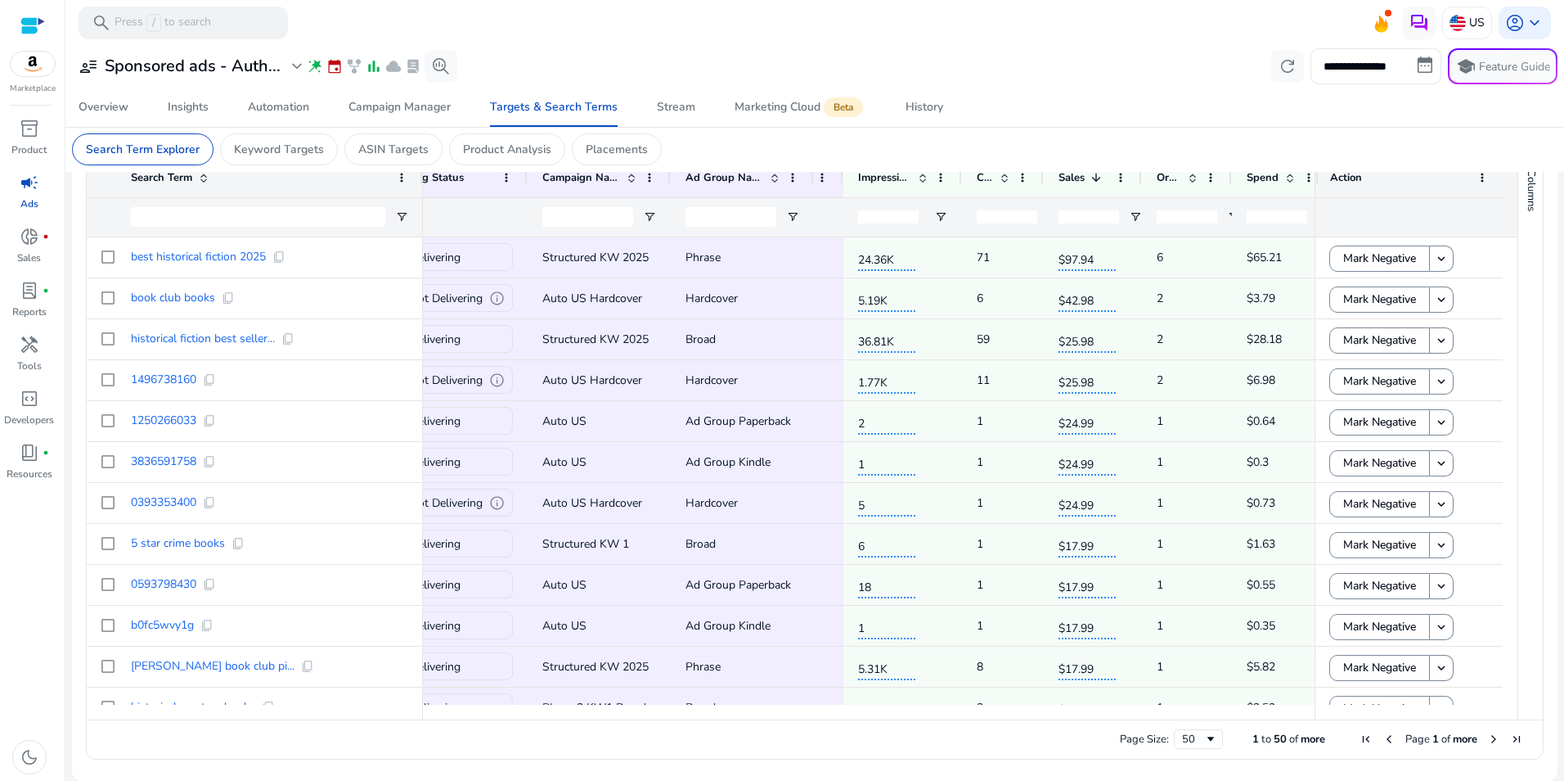
scroll to position [0, 207]
